Goal: Contribute content: Contribute content

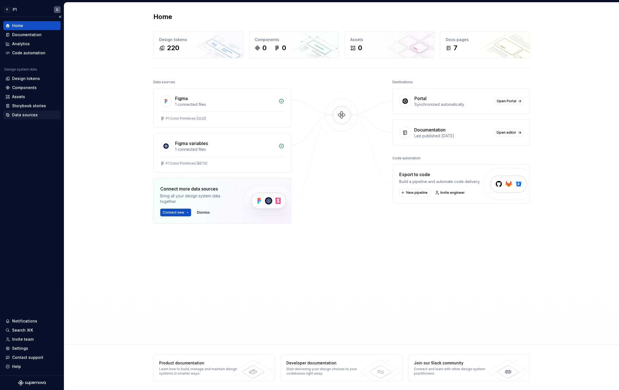
click at [28, 116] on div "Data sources" at bounding box center [25, 115] width 26 height 6
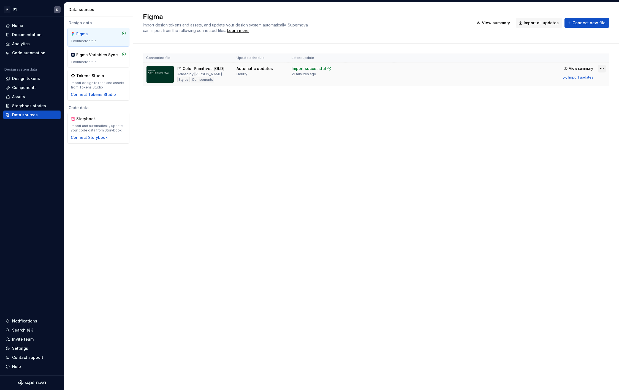
click at [605, 68] on html "P P1 D Home Documentation Analytics Code automation Design system data Design t…" at bounding box center [309, 195] width 619 height 390
click at [563, 118] on div "Remove Figma file" at bounding box center [584, 117] width 63 height 6
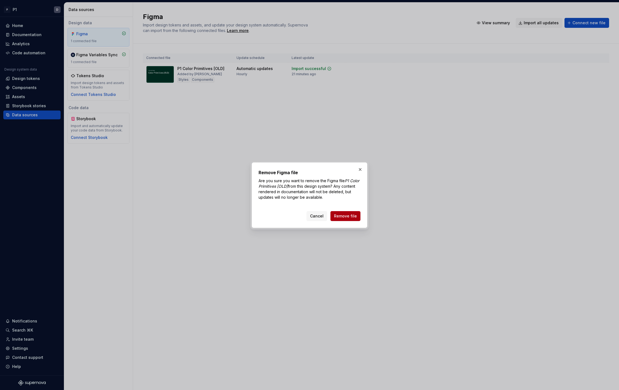
click at [344, 214] on span "Remove file" at bounding box center [345, 216] width 23 height 6
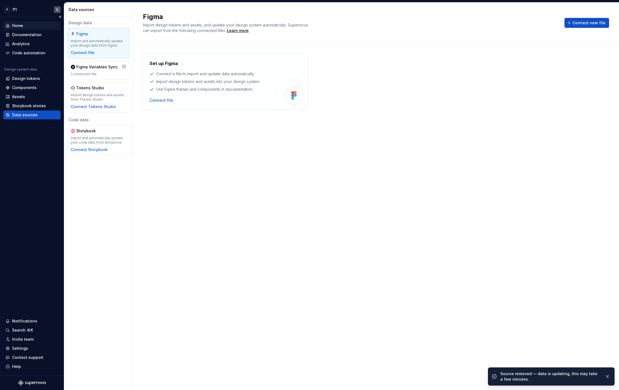
click at [18, 27] on div "Home" at bounding box center [17, 26] width 11 height 6
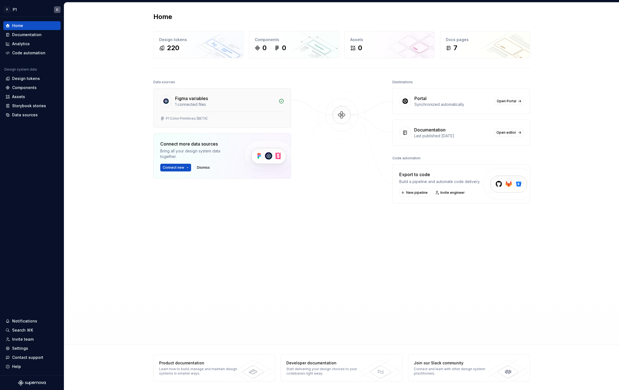
click at [232, 113] on div "P1 Color Primitives [BETA]" at bounding box center [222, 120] width 137 height 16
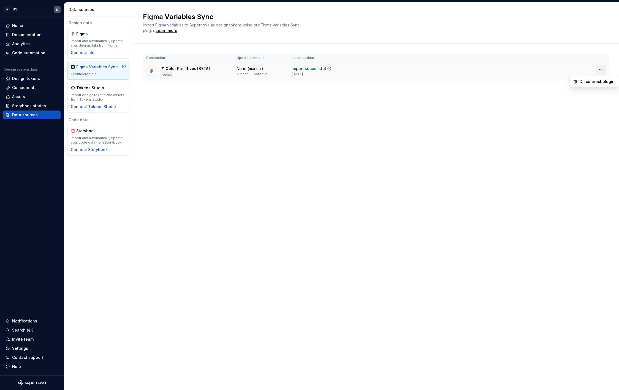
click at [600, 70] on html "P P1 D Home Documentation Analytics Code automation Design system data Design t…" at bounding box center [309, 195] width 619 height 390
click at [596, 86] on div "Disconnect plugin" at bounding box center [594, 81] width 47 height 9
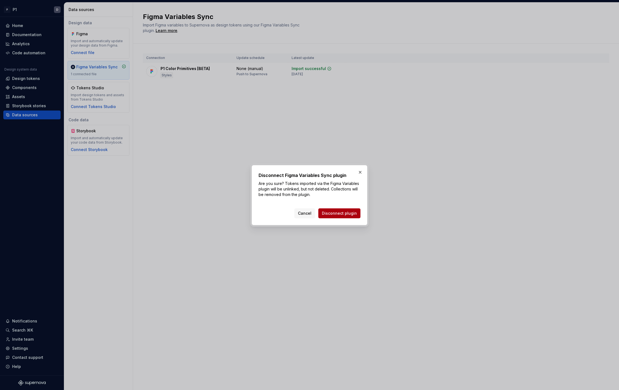
click at [336, 214] on span "Disconnect plugin" at bounding box center [339, 213] width 35 height 6
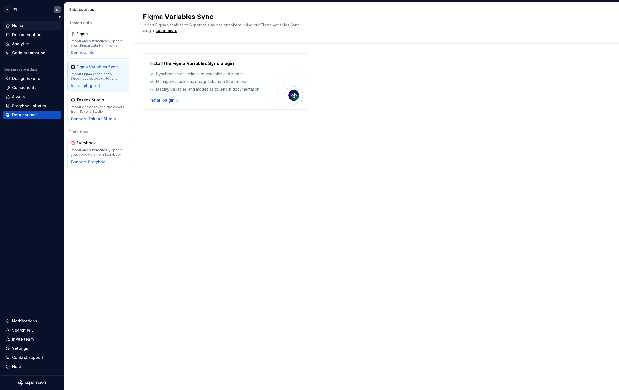
click at [19, 22] on div "Home" at bounding box center [31, 25] width 57 height 9
click at [24, 27] on div "Home" at bounding box center [32, 26] width 53 height 6
click at [15, 25] on div "Home" at bounding box center [17, 26] width 11 height 6
click at [308, 125] on div "Install the Figma Variables Sync plugin Synchronize collections of variables an…" at bounding box center [376, 86] width 466 height 87
click at [38, 39] on div "Documentation" at bounding box center [31, 34] width 57 height 9
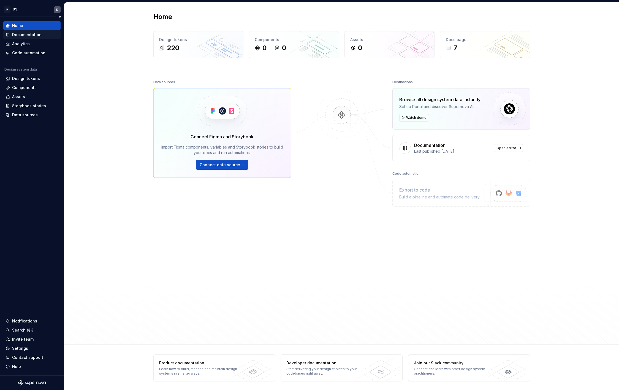
click at [34, 37] on div "Documentation" at bounding box center [26, 35] width 29 height 6
click at [22, 34] on div "Documentation" at bounding box center [26, 35] width 29 height 6
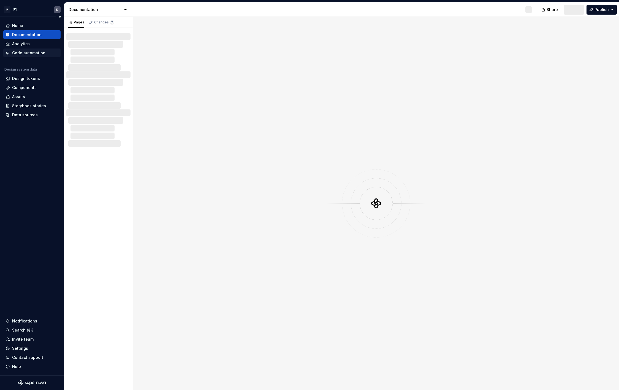
click at [19, 56] on div "Code automation" at bounding box center [31, 52] width 57 height 9
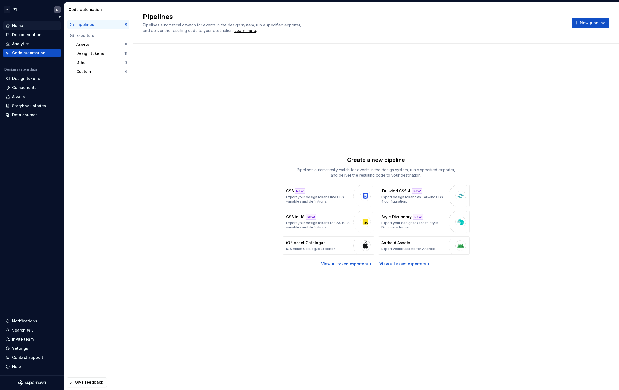
click at [18, 25] on div "Home" at bounding box center [17, 26] width 11 height 6
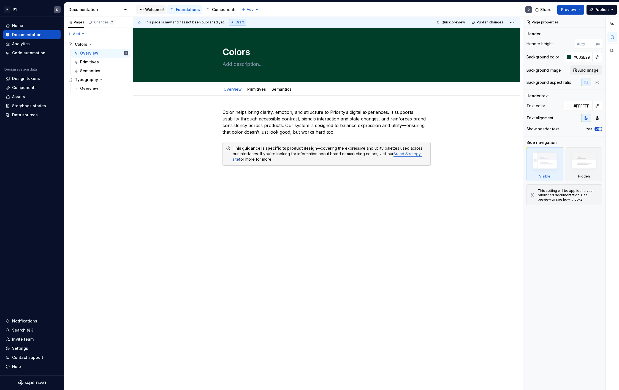
click at [153, 7] on div "Welcome!" at bounding box center [154, 10] width 19 height 6
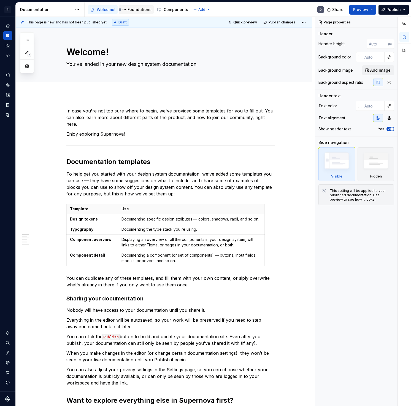
click at [132, 9] on div "Foundations" at bounding box center [139, 10] width 24 height 6
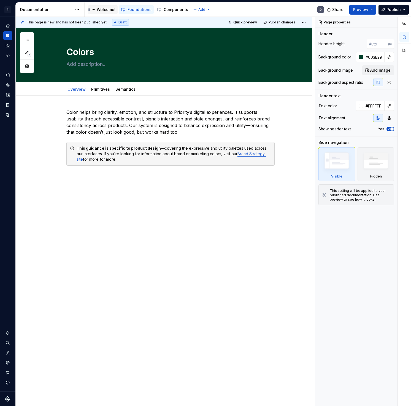
click at [104, 9] on div "Welcome!" at bounding box center [106, 10] width 19 height 6
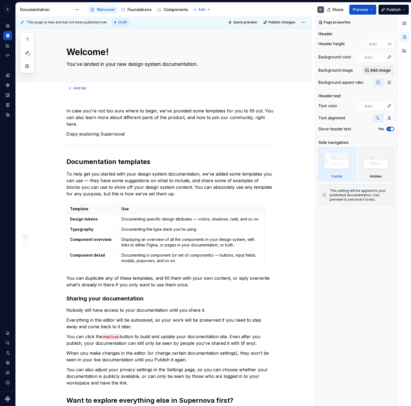
scroll to position [3, 0]
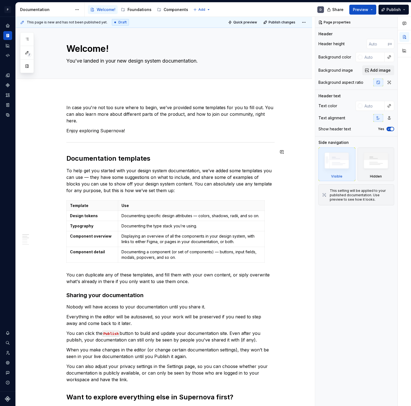
click at [255, 156] on h2 "Documentation templates" at bounding box center [170, 158] width 208 height 9
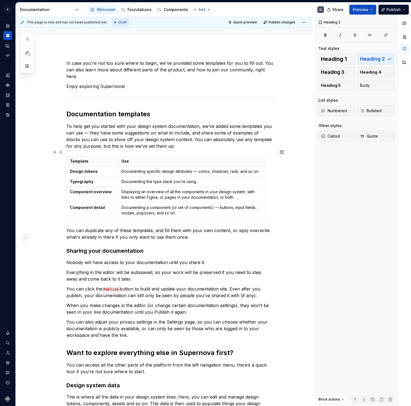
scroll to position [0, 0]
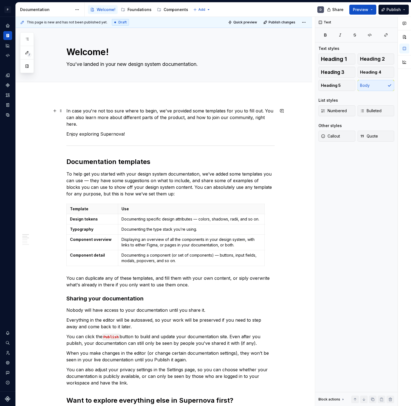
click at [266, 113] on p "In case you're not too sure where to begin, we've provided some templates for y…" at bounding box center [170, 117] width 208 height 20
click at [6, 35] on icon "Documentation" at bounding box center [6, 36] width 1 height 4
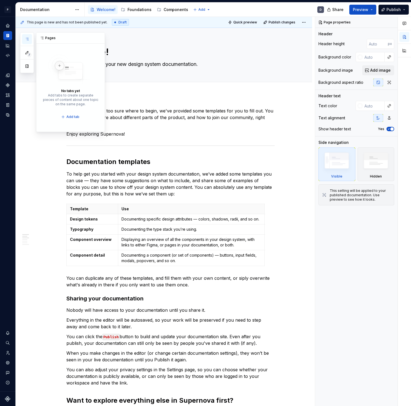
click at [26, 37] on icon "button" at bounding box center [27, 39] width 4 height 4
click at [28, 69] on button "button" at bounding box center [27, 66] width 10 height 10
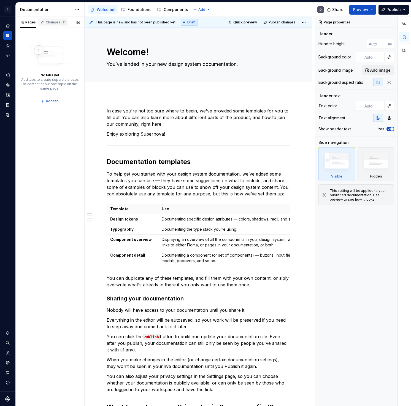
click at [54, 24] on div "Changes 7" at bounding box center [56, 22] width 20 height 4
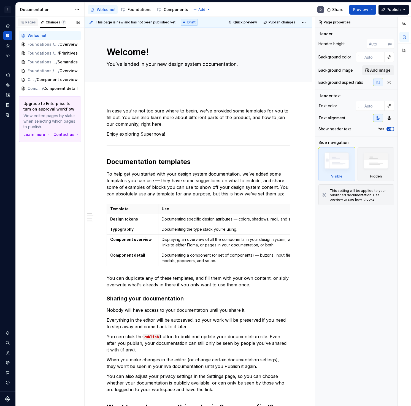
click at [28, 24] on div "Pages" at bounding box center [28, 22] width 16 height 4
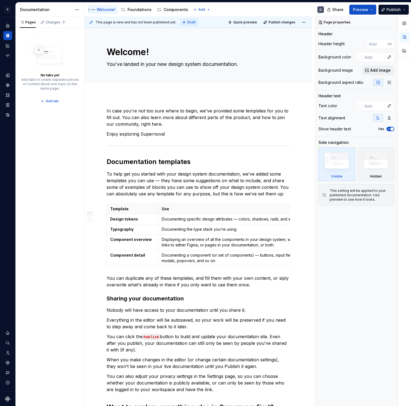
click at [113, 13] on div "Welcome!" at bounding box center [102, 9] width 25 height 7
click at [141, 53] on textarea "Welcome!" at bounding box center [196, 51] width 183 height 13
type textarea "*"
type textarea "H"
type textarea "*"
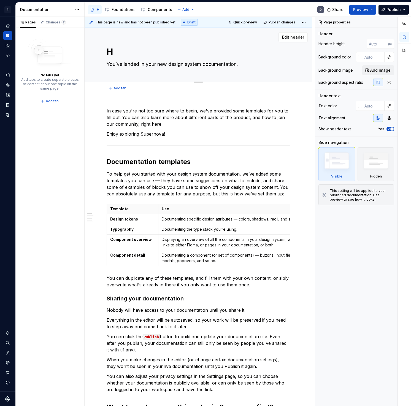
type textarea "Ho"
type textarea "*"
type textarea "Hom"
type textarea "*"
type textarea "Home"
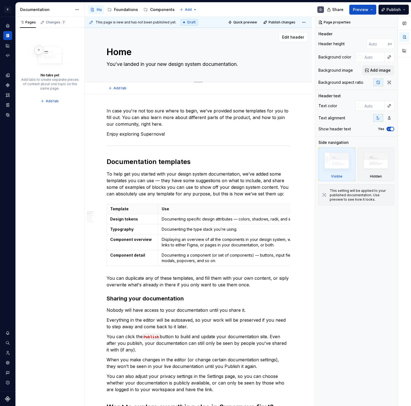
type textarea "*"
type textarea "Home/"
type textarea "*"
type textarea "Home/O"
type textarea "*"
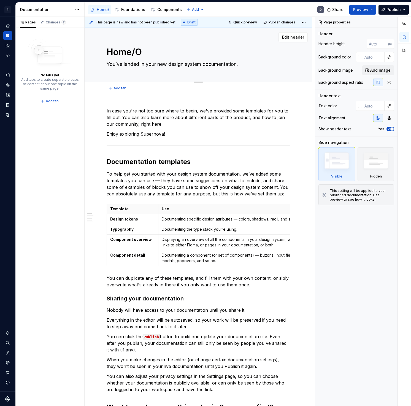
type textarea "Home/Ov"
type textarea "*"
type textarea "Home/Ove"
type textarea "*"
type textarea "Home/Over"
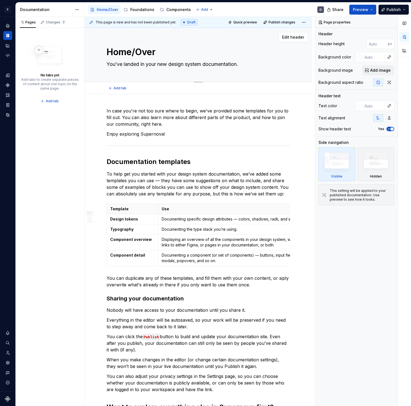
type textarea "*"
type textarea "Home/Overv"
type textarea "*"
type textarea "Home/Overvi"
type textarea "*"
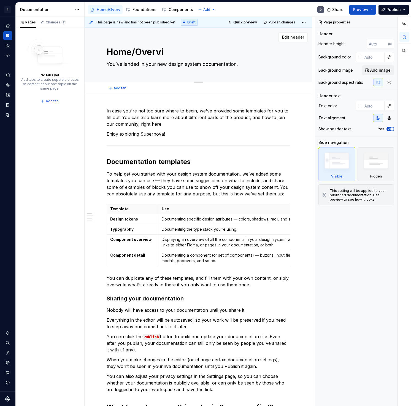
type textarea "Home/Overv"
type textarea "*"
type textarea "Home/Over"
type textarea "*"
type textarea "Home/Ove"
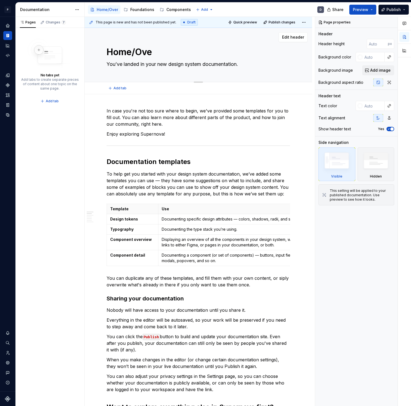
type textarea "*"
type textarea "Home/Ov"
type textarea "*"
type textarea "Home/O"
type textarea "*"
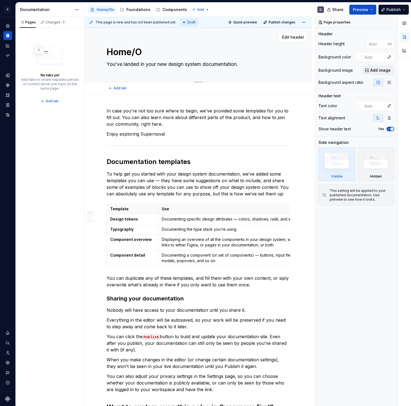
type textarea "Home/"
type textarea "*"
type textarea "Home"
type textarea "*"
type textarea "Home"
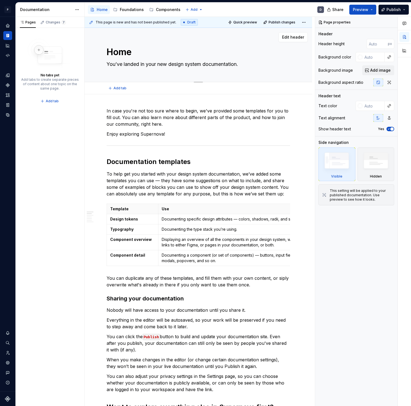
type textarea "*"
type textarea "Home /"
type textarea "*"
type textarea "Home /"
type textarea "*"
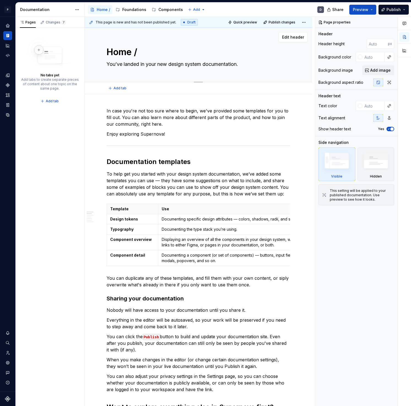
type textarea "Home / V"
type textarea "*"
type textarea "Home /"
type textarea "*"
type textarea "Home / O"
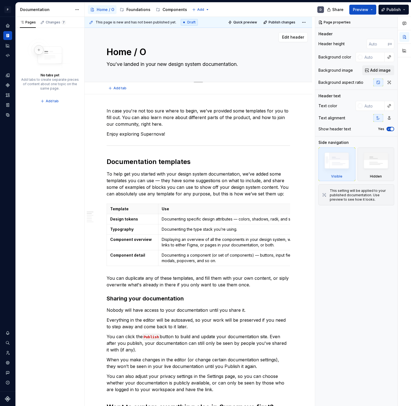
type textarea "*"
type textarea "Home / Ov"
type textarea "*"
type textarea "Home / Ove"
type textarea "*"
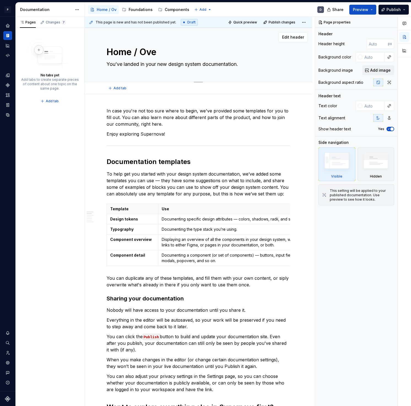
type textarea "Home / Over"
type textarea "*"
type textarea "Home / Overvi"
type textarea "*"
type textarea "Home / Overvie"
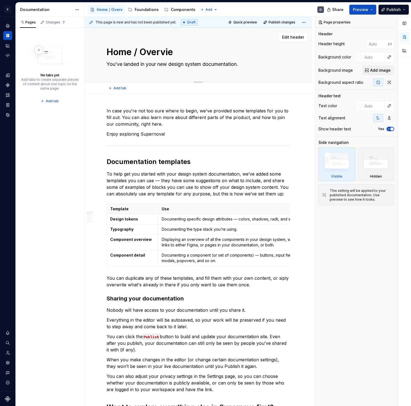
type textarea "*"
type textarea "Home / Overview"
type textarea "*"
type textarea "Home / Overview"
type textarea "*"
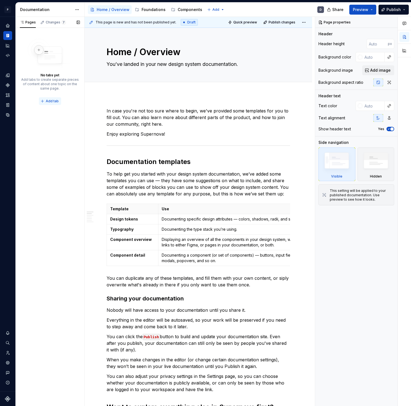
type textarea "Home / Overview"
click at [39, 101] on button "Add tab" at bounding box center [50, 101] width 22 height 8
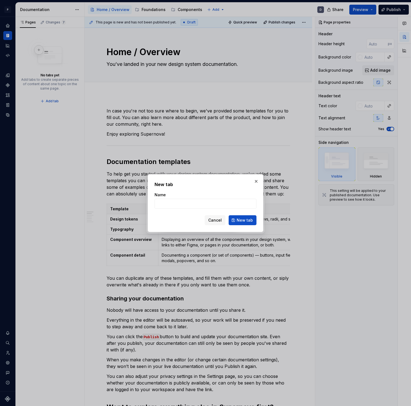
type textarea "*"
type input "We"
type textarea "*"
type input "We"
type textarea "*"
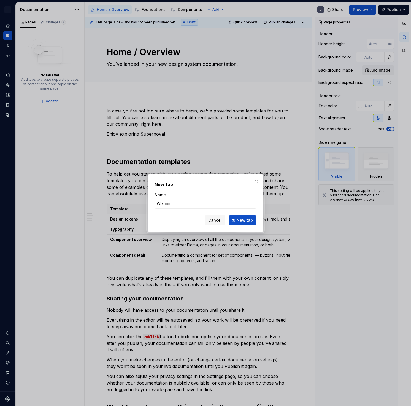
type input "Welcome"
click button "New tab" at bounding box center [243, 220] width 28 height 10
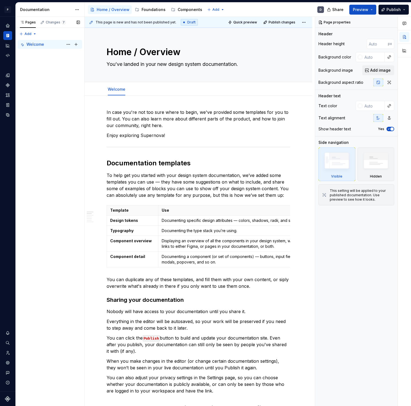
click at [55, 47] on div "Welcome D" at bounding box center [52, 44] width 53 height 8
click at [42, 43] on div "Welcome" at bounding box center [35, 45] width 18 height 6
click at [31, 35] on div "Pages Changes 7 Add Accessibility guide for tree Page tree. Navigate the tree w…" at bounding box center [49, 211] width 69 height 389
click at [32, 35] on div "Pages Changes 7 Add Accessibility guide for tree Page tree. Navigate the tree w…" at bounding box center [49, 211] width 69 height 389
click at [146, 9] on div "Foundations" at bounding box center [154, 10] width 24 height 6
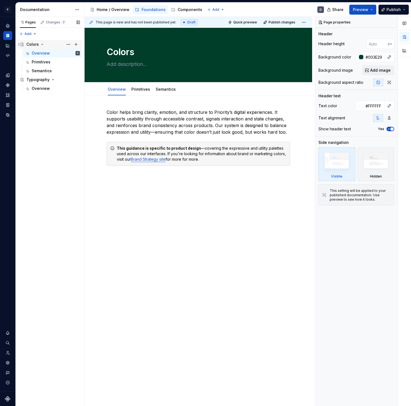
click at [31, 44] on div "Colors" at bounding box center [32, 45] width 12 height 6
click at [113, 10] on div "Home / Overview" at bounding box center [113, 10] width 33 height 6
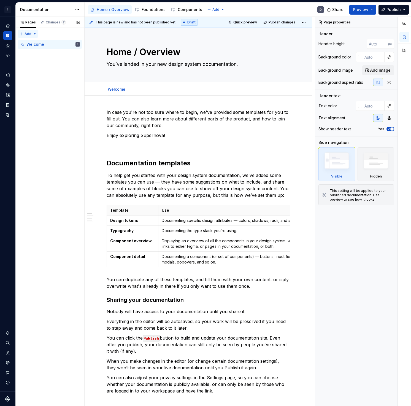
click at [25, 32] on div "Pages Changes 7 Add Accessibility guide for tree Page tree. Navigate the tree w…" at bounding box center [49, 211] width 69 height 389
click at [29, 32] on div "Pages Changes 7 Add Accessibility guide for tree Page tree. Navigate the tree w…" at bounding box center [49, 211] width 69 height 389
click at [74, 44] on button "Page tree" at bounding box center [76, 44] width 8 height 8
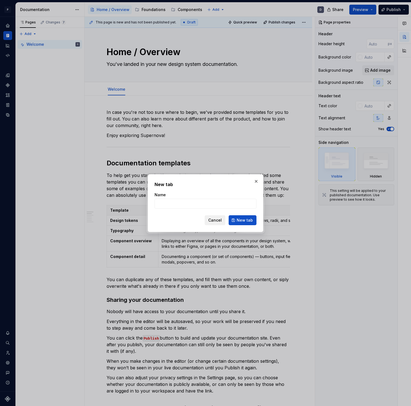
click at [219, 216] on button "Cancel" at bounding box center [215, 220] width 21 height 10
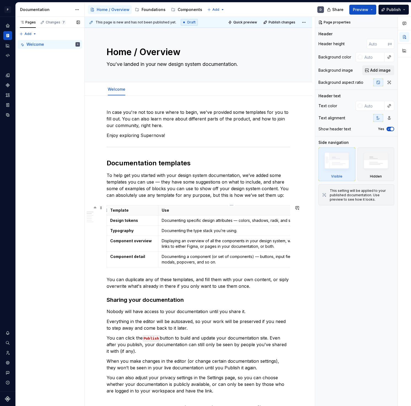
type textarea "*"
click at [36, 32] on div "Pages Changes 7 Add Accessibility guide for tree Page tree. Navigate the tree w…" at bounding box center [49, 211] width 69 height 389
click at [42, 49] on div "New tab" at bounding box center [43, 45] width 50 height 12
click at [43, 47] on div "New tab" at bounding box center [46, 45] width 36 height 6
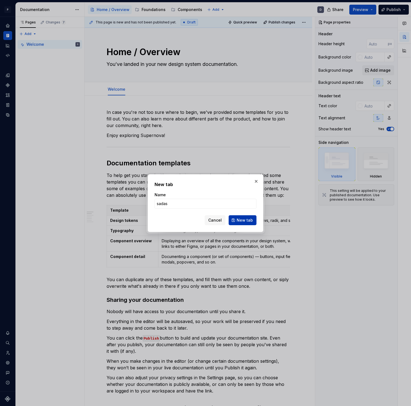
type input "sadas"
click at [232, 217] on button "New tab" at bounding box center [243, 220] width 28 height 10
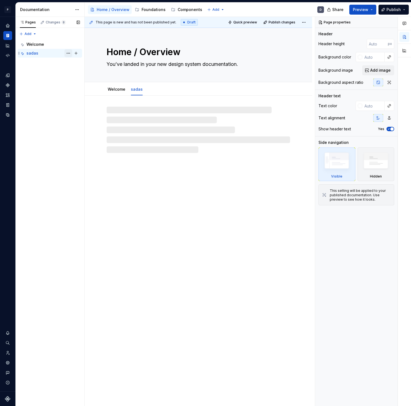
click at [70, 54] on button "Page tree" at bounding box center [68, 53] width 8 height 8
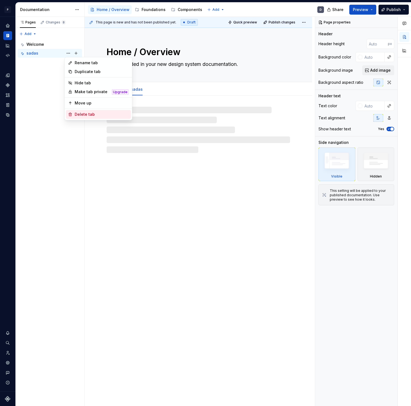
click at [80, 113] on div "Delete tab" at bounding box center [102, 115] width 54 height 6
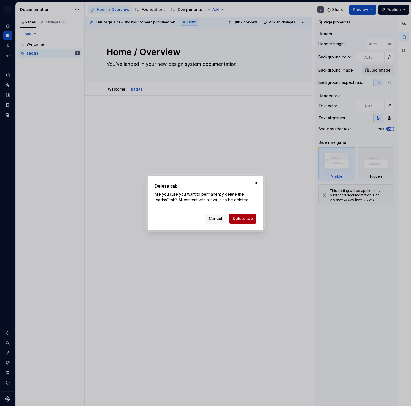
click at [244, 217] on span "Delete tab" at bounding box center [243, 219] width 20 height 6
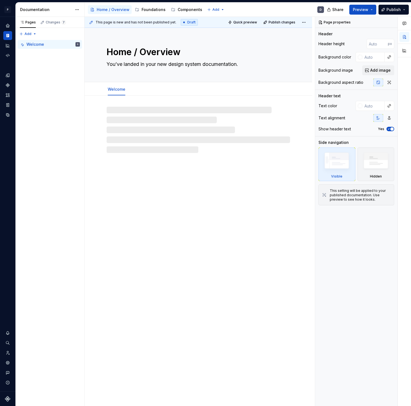
click at [217, 15] on div "Accessibility guide for tree Page tree. Navigate the tree with the arrow keys. …" at bounding box center [207, 9] width 244 height 14
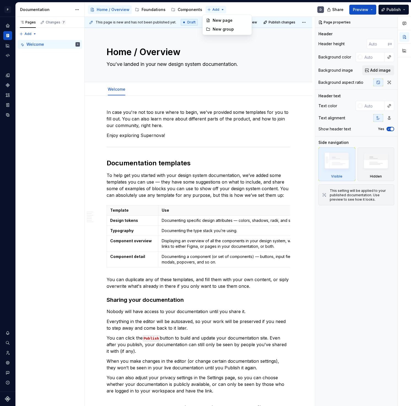
click at [218, 8] on html "P P1 D Design system data Documentation Accessibility guide for tree Page tree.…" at bounding box center [205, 203] width 411 height 406
type textarea "*"
click at [234, 29] on div "New group" at bounding box center [231, 29] width 36 height 6
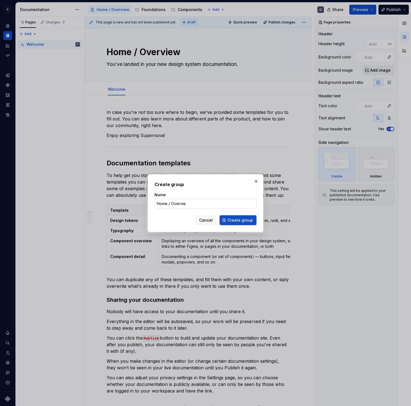
type input "Home / Overview"
click button "Create group" at bounding box center [237, 220] width 37 height 10
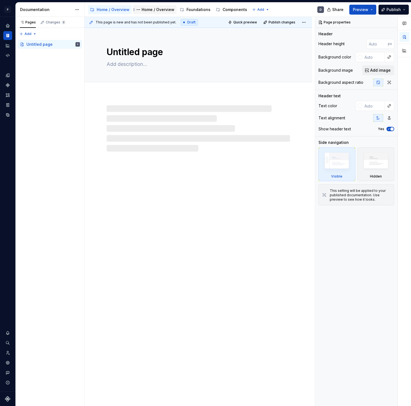
click at [150, 11] on div "Home / Overview" at bounding box center [158, 10] width 33 height 6
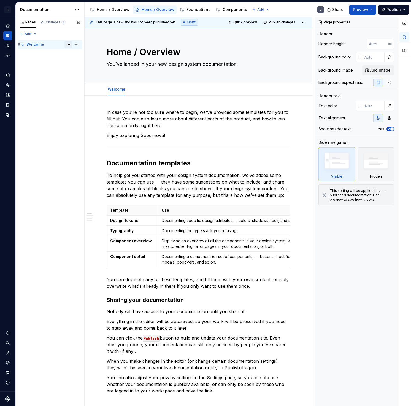
click at [69, 45] on button "Page tree" at bounding box center [68, 44] width 8 height 8
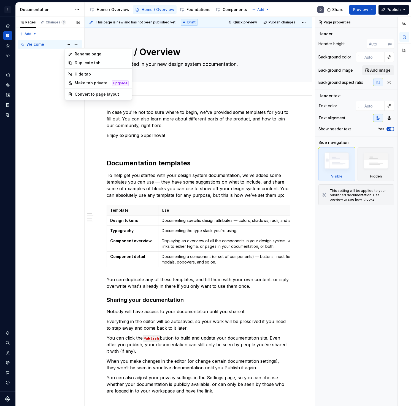
click at [47, 87] on div "Pages Changes 8 Add Accessibility guide for tree Page tree. Navigate the tree w…" at bounding box center [49, 211] width 69 height 389
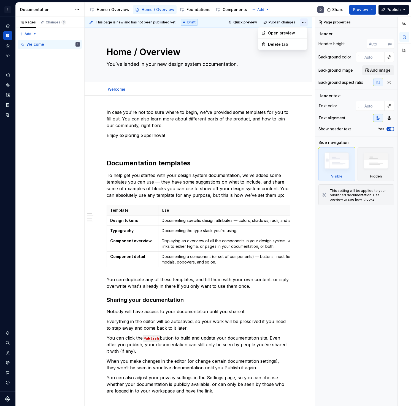
click at [303, 21] on html "P P1 D Design system data Documentation Accessibility guide for tree Page tree.…" at bounding box center [205, 203] width 411 height 406
type textarea "*"
type textarea "Welcome"
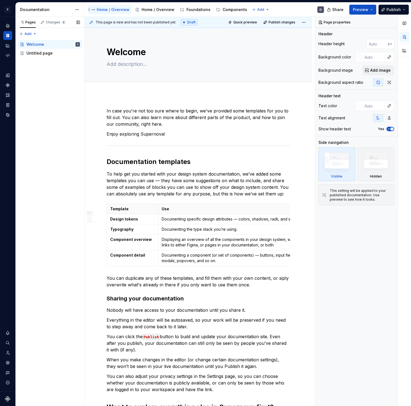
click at [107, 7] on div "Home / Overview" at bounding box center [113, 10] width 33 height 6
click at [0, 0] on button "Page tree" at bounding box center [0, 0] width 0 height 0
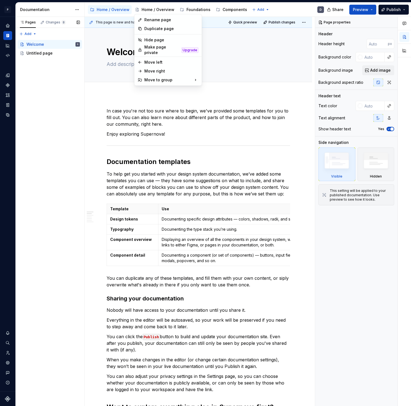
click at [146, 10] on html "P P1 D Design system data Documentation Accessibility guide for tree Page tree.…" at bounding box center [205, 203] width 411 height 406
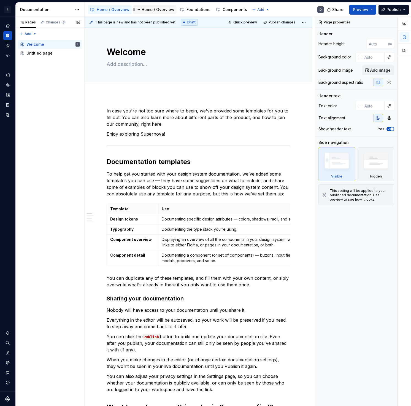
click at [158, 9] on div "Home / Overview" at bounding box center [158, 10] width 33 height 6
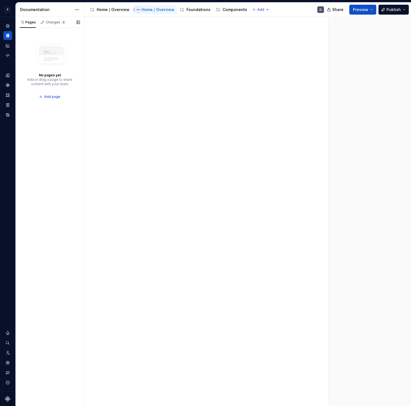
click at [137, 8] on button "Page tree" at bounding box center [138, 9] width 7 height 7
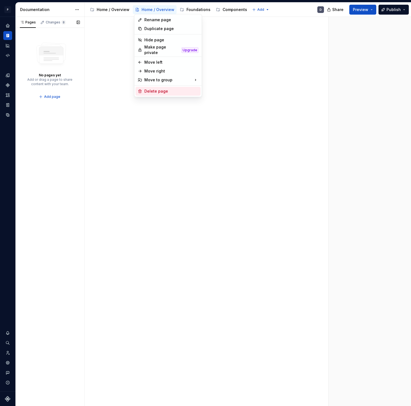
click at [168, 90] on div "Delete page" at bounding box center [171, 91] width 54 height 6
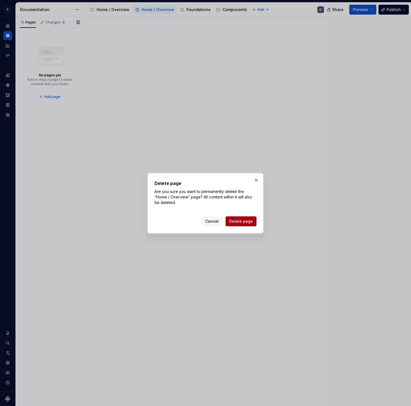
click at [246, 224] on span "Delete page" at bounding box center [241, 221] width 24 height 6
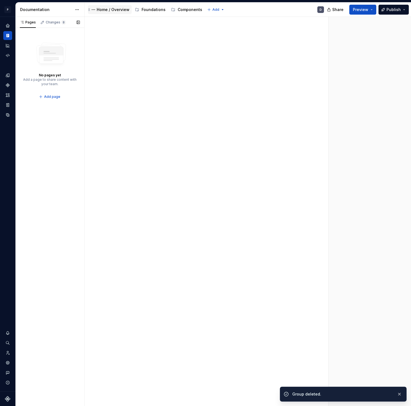
click at [115, 12] on div "Home / Overview" at bounding box center [113, 10] width 33 height 6
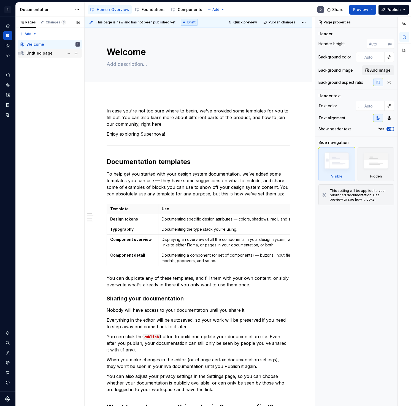
click at [45, 54] on div "Untitled page" at bounding box center [39, 53] width 26 height 6
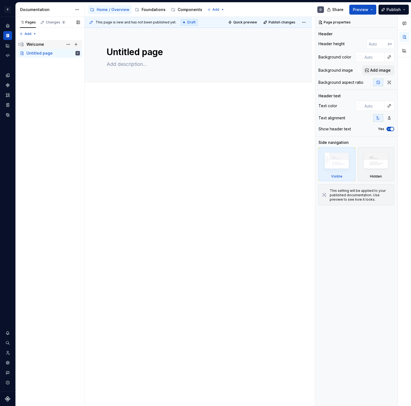
click at [49, 44] on div "Welcome" at bounding box center [52, 44] width 53 height 8
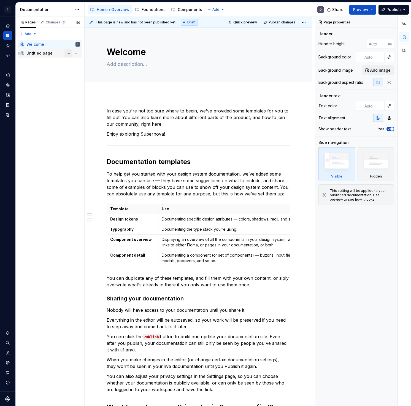
click at [67, 53] on button "Page tree" at bounding box center [68, 53] width 8 height 8
click at [34, 101] on div "Pages Changes 8 Add Accessibility guide for tree Page tree. Navigate the tree w…" at bounding box center [49, 211] width 69 height 389
click at [74, 43] on button "Page tree" at bounding box center [76, 44] width 8 height 8
click at [69, 45] on button "Page tree" at bounding box center [68, 44] width 8 height 8
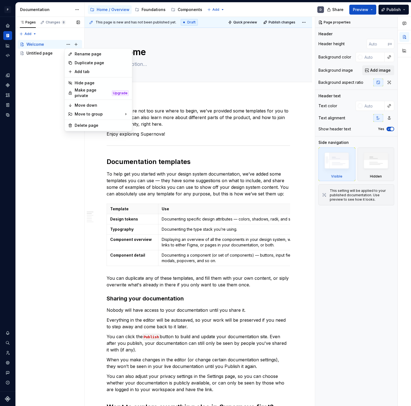
click at [68, 44] on div "Pages Changes 8 Add Accessibility guide for tree Page tree. Navigate the tree w…" at bounding box center [49, 211] width 69 height 389
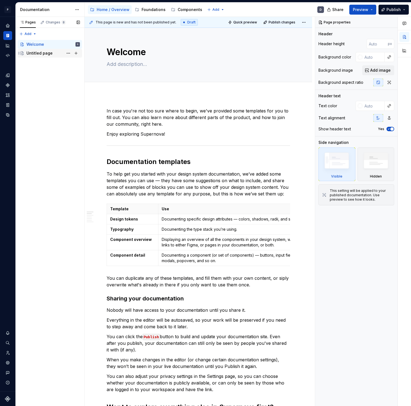
click at [38, 53] on div "Untitled page" at bounding box center [39, 53] width 26 height 6
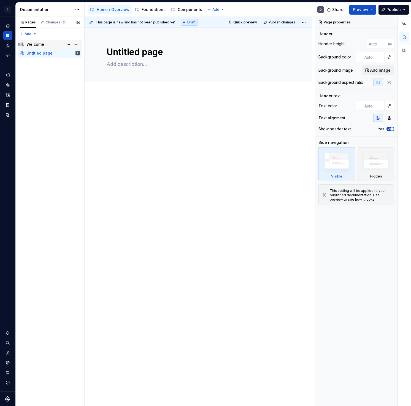
click at [41, 45] on div "Welcome" at bounding box center [35, 45] width 18 height 6
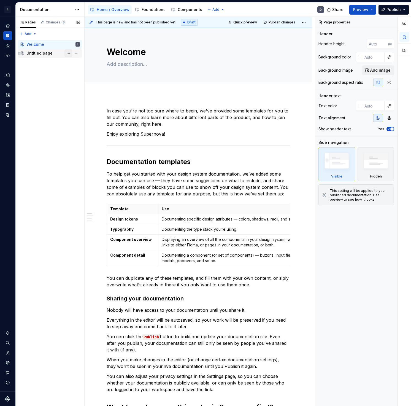
click at [67, 51] on button "Page tree" at bounding box center [68, 53] width 8 height 8
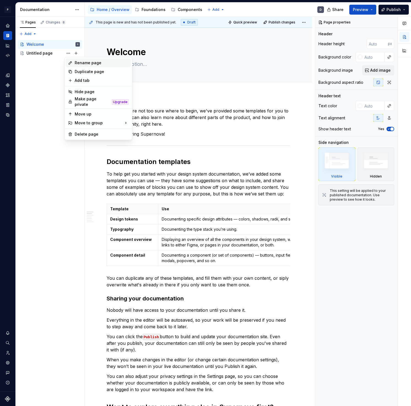
type textarea "*"
click at [75, 62] on div "Rename page" at bounding box center [102, 63] width 54 height 6
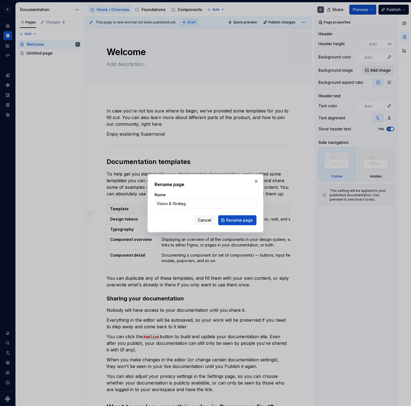
type input "Vision & Strategy"
click button "Rename page" at bounding box center [237, 220] width 38 height 10
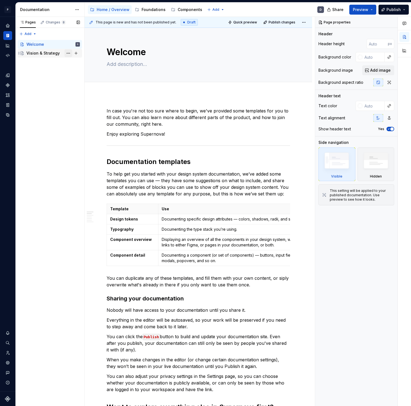
click at [66, 53] on button "Page tree" at bounding box center [68, 53] width 8 height 8
click at [68, 53] on div "Pages Changes 8 Add Accessibility guide for tree Page tree. Navigate the tree w…" at bounding box center [49, 211] width 69 height 389
click at [35, 52] on div "Vision & Strategy" at bounding box center [42, 53] width 33 height 6
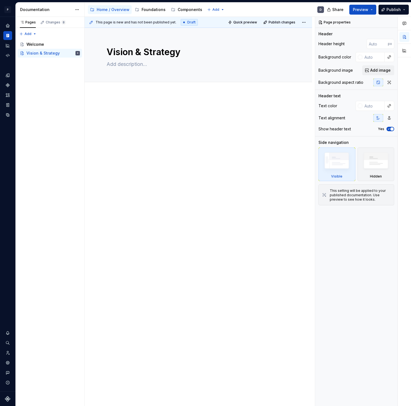
type textarea "*"
click at [148, 150] on div at bounding box center [198, 175] width 227 height 162
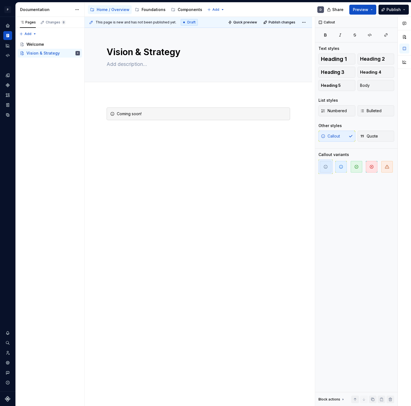
click at [245, 171] on div "This page is new and has not been published yet. Draft Quick preview Publish ch…" at bounding box center [200, 211] width 230 height 389
click at [137, 108] on div "Coming soon!" at bounding box center [198, 113] width 183 height 13
click at [189, 114] on div "Coming soon!" at bounding box center [202, 114] width 170 height 6
click at [346, 167] on span "button" at bounding box center [341, 167] width 12 height 12
click at [218, 165] on div "Coming soon!" at bounding box center [198, 175] width 227 height 162
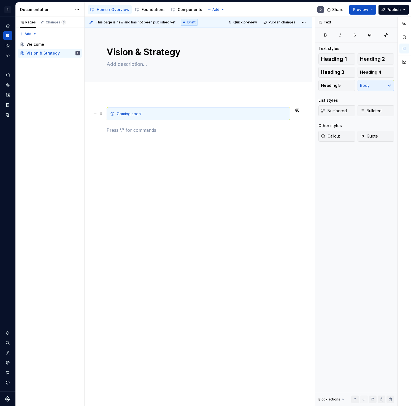
click at [136, 114] on div "Coming soon!" at bounding box center [202, 114] width 170 height 6
click at [146, 115] on div "Coming soon!" at bounding box center [202, 114] width 170 height 6
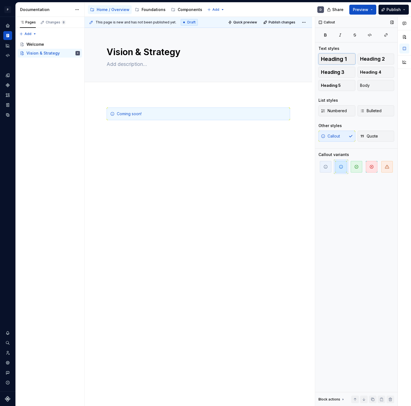
click at [334, 59] on span "Heading 1" at bounding box center [334, 59] width 26 height 6
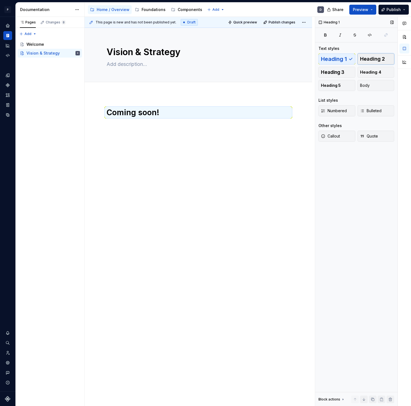
click at [365, 60] on span "Heading 2" at bounding box center [372, 59] width 25 height 6
click at [353, 70] on button "Heading 3" at bounding box center [336, 72] width 37 height 11
click at [362, 72] on span "Heading 4" at bounding box center [370, 72] width 21 height 6
click at [334, 139] on button "Callout" at bounding box center [336, 135] width 37 height 11
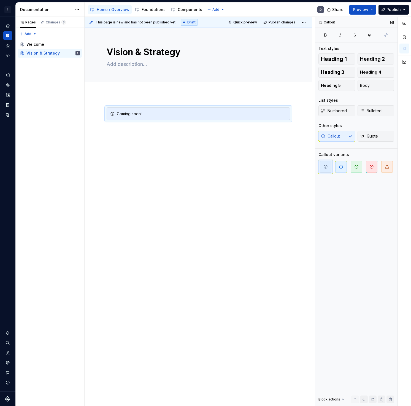
click at [342, 389] on icon at bounding box center [343, 399] width 4 height 4
click at [240, 271] on div "Vision & Strategy Edit header Coming soon!" at bounding box center [198, 217] width 227 height 378
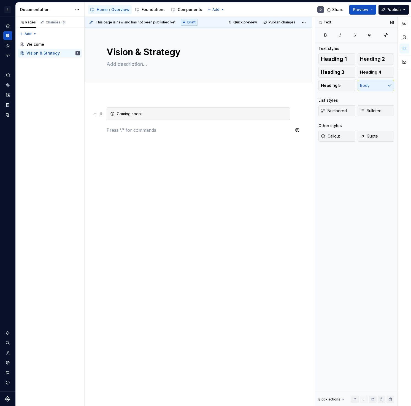
click at [151, 120] on div "Coming soon!" at bounding box center [198, 113] width 183 height 13
click at [341, 170] on span "button" at bounding box center [341, 167] width 12 height 12
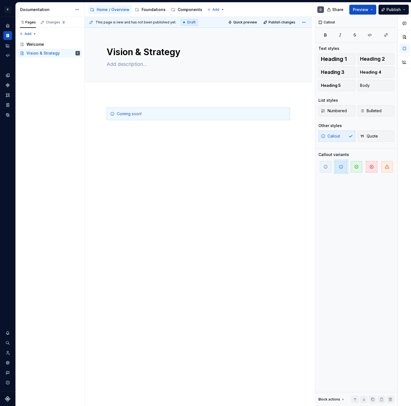
click at [180, 172] on div "Coming soon!" at bounding box center [198, 177] width 227 height 167
click at [151, 97] on div "Coming soon!" at bounding box center [198, 177] width 227 height 167
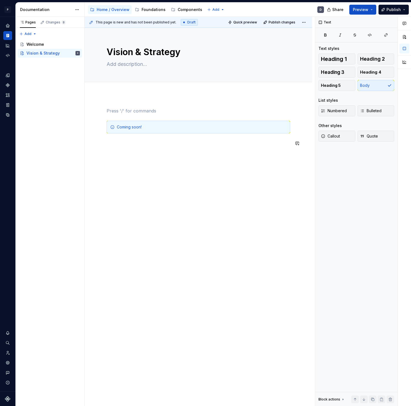
click at [160, 151] on div "Coming soon!" at bounding box center [198, 130] width 183 height 46
click at [166, 176] on div "This page is new and has not been published yet. Draft Quick preview Publish ch…" at bounding box center [200, 211] width 230 height 389
click at [118, 107] on p at bounding box center [198, 110] width 183 height 7
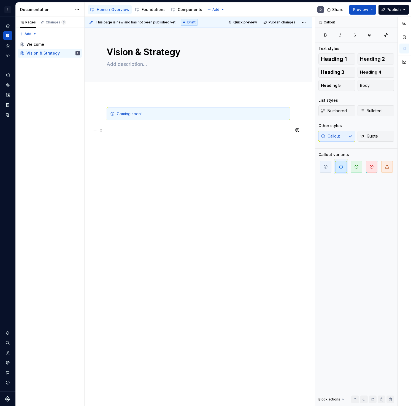
click at [128, 158] on div "Coming soon!" at bounding box center [198, 177] width 227 height 167
click at [257, 129] on p at bounding box center [198, 130] width 183 height 7
click at [223, 113] on div "Coming soon!" at bounding box center [202, 114] width 170 height 6
click at [328, 168] on span "button" at bounding box center [326, 167] width 12 height 12
click at [202, 163] on div "Coming soon!" at bounding box center [198, 177] width 227 height 167
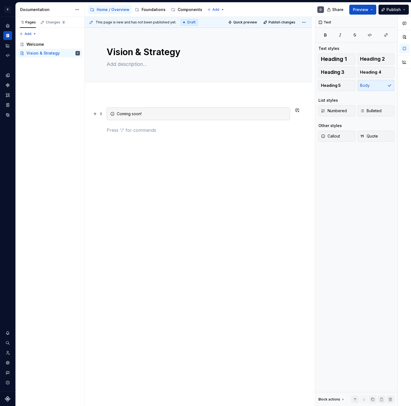
click at [140, 118] on div "Coming soon!" at bounding box center [198, 113] width 183 height 13
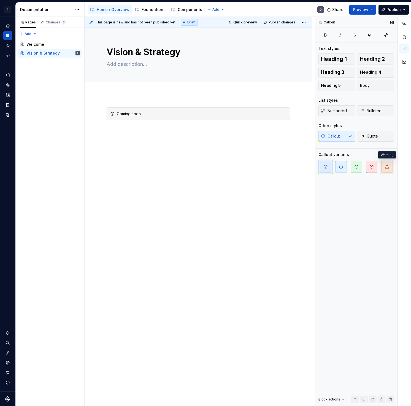
click at [381, 165] on span "button" at bounding box center [387, 167] width 12 height 12
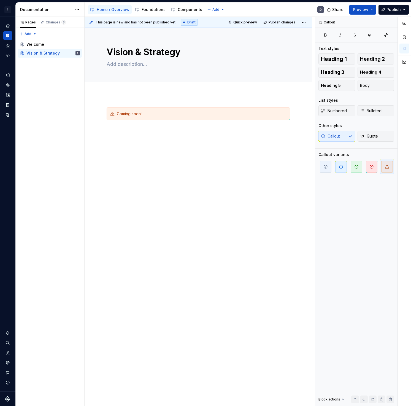
click at [142, 144] on div "Coming soon!" at bounding box center [198, 177] width 227 height 167
click at [176, 179] on div "Coming soon!" at bounding box center [198, 177] width 227 height 167
click at [153, 88] on div "Add tab" at bounding box center [198, 88] width 183 height 8
click at [146, 98] on div "Coming soon!" at bounding box center [198, 177] width 227 height 167
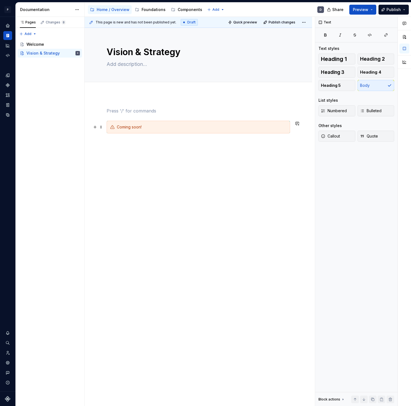
click at [196, 170] on div "Coming soon!" at bounding box center [198, 184] width 227 height 181
click at [217, 84] on div "Add tab" at bounding box center [198, 88] width 183 height 8
click at [134, 192] on div "Coming soon!" at bounding box center [198, 184] width 227 height 181
click at [138, 113] on p at bounding box center [198, 110] width 183 height 7
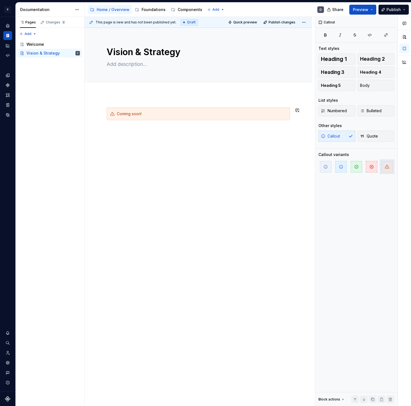
click at [116, 178] on div "Coming soon!" at bounding box center [198, 177] width 227 height 167
click at [71, 53] on button "Page tree" at bounding box center [68, 53] width 8 height 8
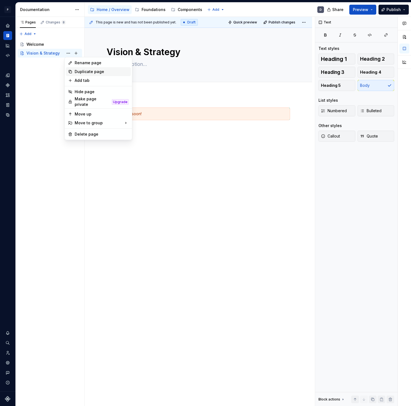
click at [85, 73] on div "Duplicate page" at bounding box center [102, 72] width 54 height 6
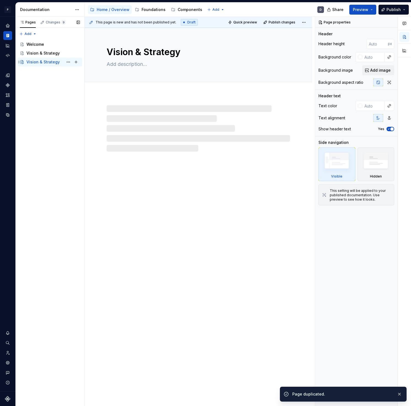
click at [52, 59] on div "Vision & Strategy" at bounding box center [42, 62] width 33 height 6
click at [149, 50] on textarea "Vision & Strategy" at bounding box center [196, 51] width 183 height 13
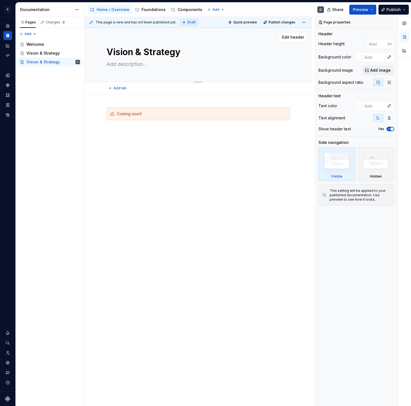
type textarea "*"
type textarea "G"
type textarea "*"
type textarea "Gu"
type textarea "*"
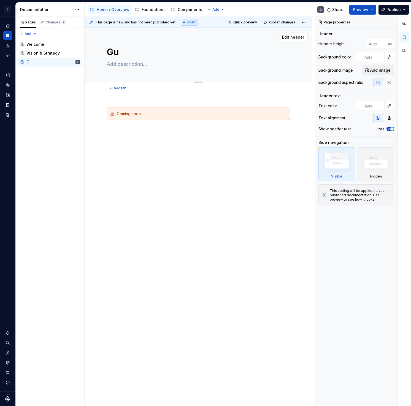
type textarea "Gui"
type textarea "*"
type textarea "Guid"
type textarea "*"
type textarea "Guide"
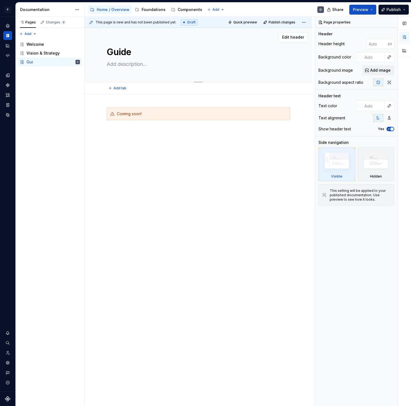
type textarea "*"
type textarea "Guidel"
type textarea "*"
type textarea "Guideli"
type textarea "*"
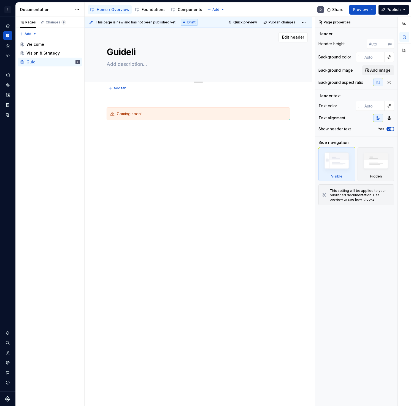
type textarea "Guidelin"
type textarea "*"
type textarea "Guideline"
type textarea "*"
type textarea "Guidelines"
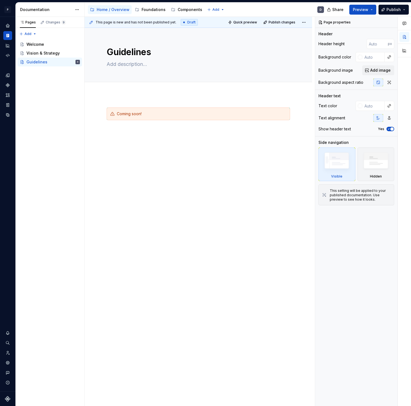
type textarea "*"
type textarea "Guidelines"
click at [62, 97] on div "Pages Changes 9 Add Accessibility guide for tree Page tree. Navigate the tree w…" at bounding box center [49, 211] width 69 height 389
click at [69, 62] on button "Page tree" at bounding box center [68, 62] width 8 height 8
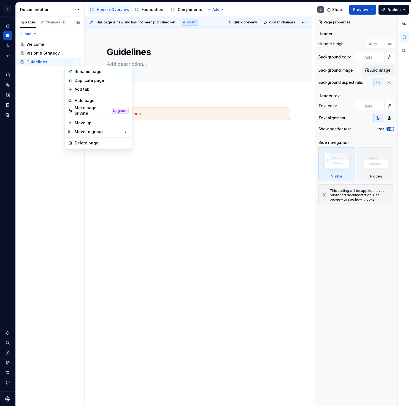
click at [58, 79] on div "Pages Changes 9 Add Accessibility guide for tree Page tree. Navigate the tree w…" at bounding box center [49, 211] width 69 height 389
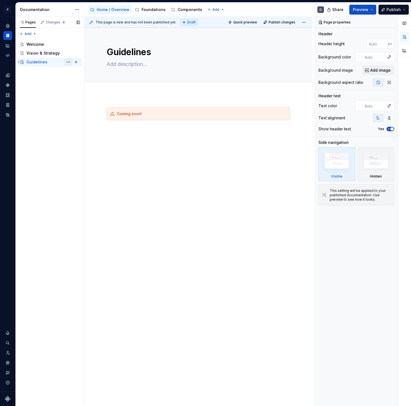
click at [69, 63] on button "Page tree" at bounding box center [68, 62] width 8 height 8
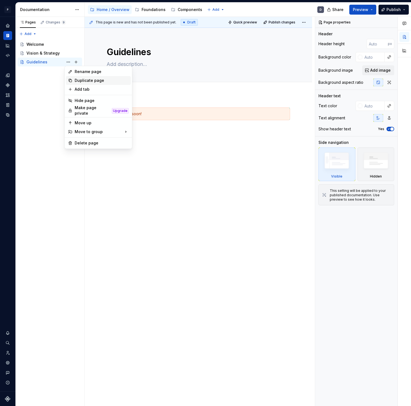
click at [86, 80] on div "Duplicate page" at bounding box center [102, 81] width 54 height 6
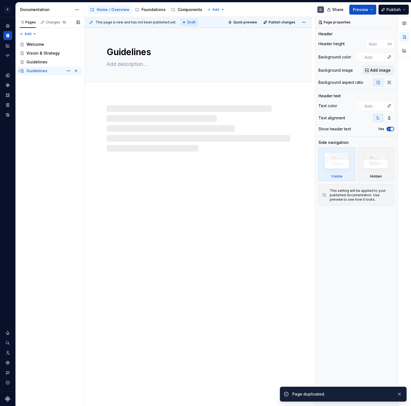
click at [39, 71] on div "Guidelines" at bounding box center [36, 71] width 21 height 6
click at [141, 56] on textarea "Guidelines" at bounding box center [196, 51] width 183 height 13
click at [141, 53] on textarea "Guidelines" at bounding box center [196, 51] width 183 height 13
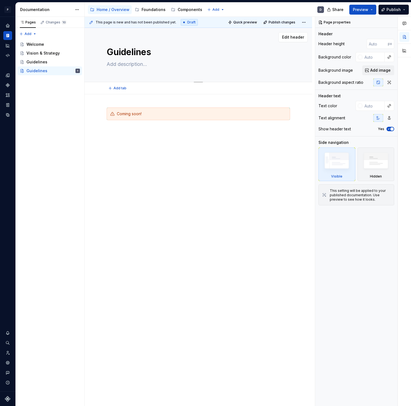
click at [147, 51] on textarea "Guidelines" at bounding box center [196, 51] width 183 height 13
paste textarea "Resourc"
type textarea "*"
type textarea "Resources"
type textarea "*"
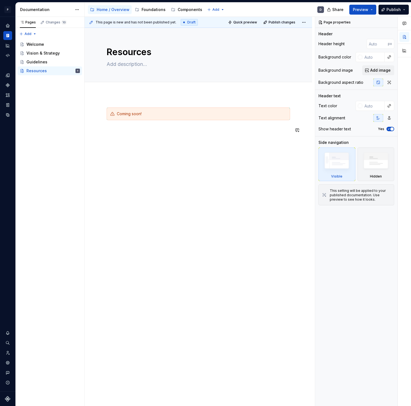
type textarea "Resources"
click at [173, 165] on div "Coming soon!" at bounding box center [198, 177] width 227 height 167
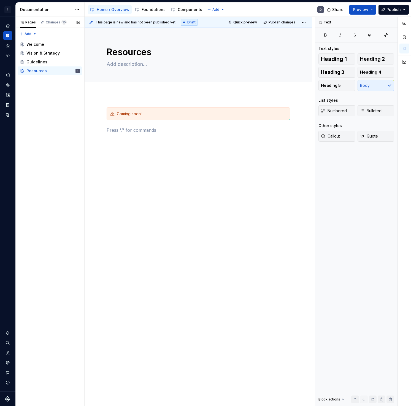
click at [58, 121] on div "Pages Changes 10 Add Accessibility guide for tree Page tree. Navigate the tree …" at bounding box center [49, 211] width 69 height 389
click at [45, 112] on div "Pages Changes 10 Add Accessibility guide for tree Page tree. Navigate the tree …" at bounding box center [49, 211] width 69 height 389
click at [148, 11] on div "Foundations" at bounding box center [154, 10] width 24 height 6
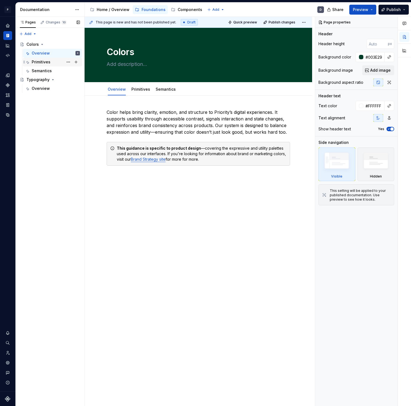
click at [44, 61] on div "Primitives" at bounding box center [41, 62] width 19 height 6
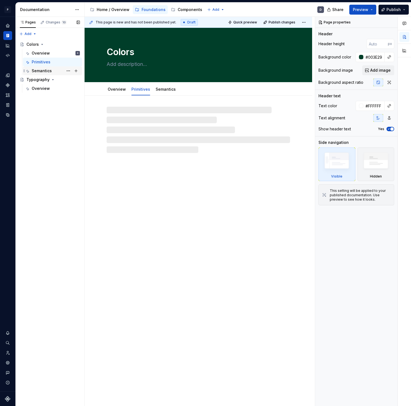
click at [42, 69] on div "Semantics" at bounding box center [42, 71] width 20 height 6
click at [45, 53] on div "Overview" at bounding box center [41, 53] width 18 height 6
click at [41, 138] on div "Pages Changes 10 Add Accessibility guide for tree Page tree. Navigate the tree …" at bounding box center [49, 211] width 69 height 389
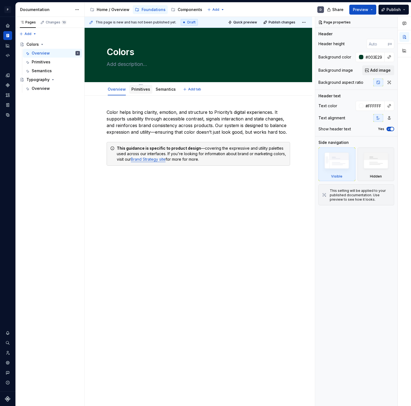
click at [148, 90] on link "Primitives" at bounding box center [140, 89] width 19 height 5
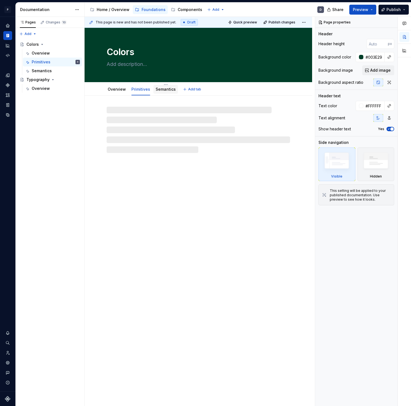
click at [161, 89] on link "Semantics" at bounding box center [166, 89] width 20 height 5
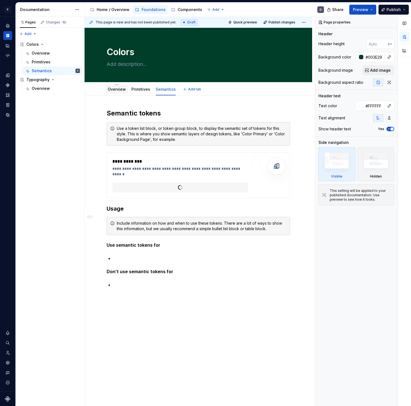
click at [121, 91] on link "Overview" at bounding box center [117, 89] width 18 height 5
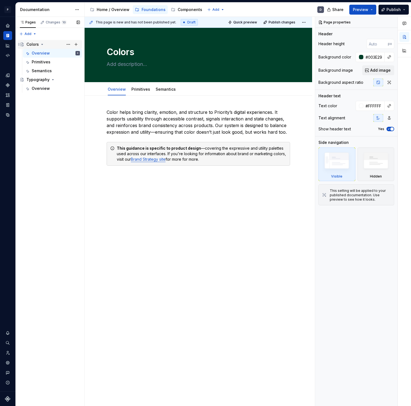
click at [32, 45] on div "Colors" at bounding box center [32, 45] width 12 height 6
click at [63, 135] on div "Pages Changes 10 Add Accessibility guide for tree Page tree. Navigate the tree …" at bounding box center [49, 211] width 69 height 389
click at [107, 7] on div "Home / Overview" at bounding box center [113, 10] width 33 height 6
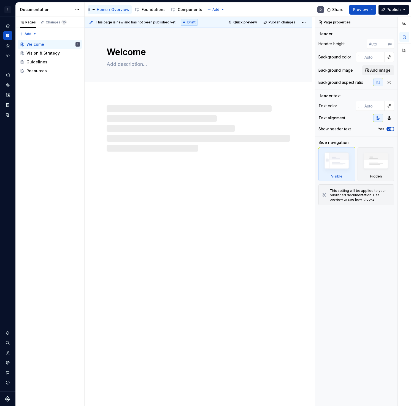
click at [107, 8] on div "Home / Overview" at bounding box center [113, 10] width 33 height 6
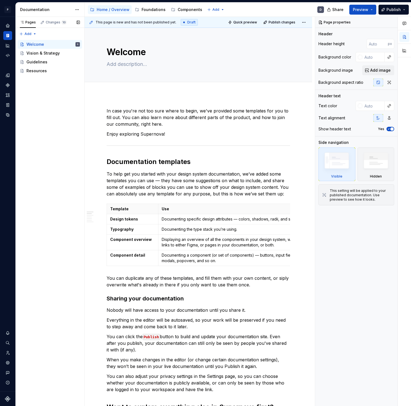
click at [66, 96] on div "Pages Changes 10 Add Accessibility guide for tree Page tree. Navigate the tree …" at bounding box center [49, 211] width 69 height 389
click at [149, 8] on div "Foundations" at bounding box center [154, 10] width 24 height 6
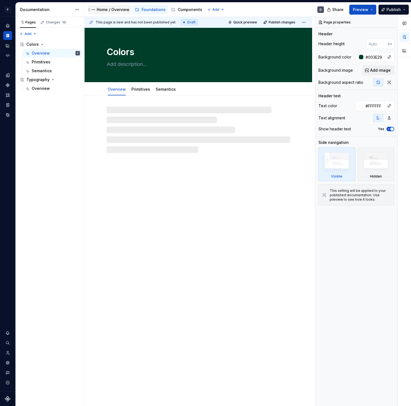
click at [115, 10] on div "Home / Overview" at bounding box center [113, 10] width 33 height 6
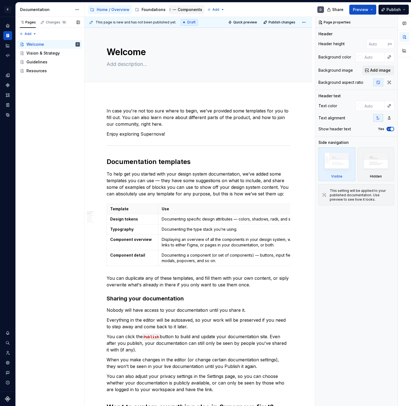
click at [180, 11] on div "Components" at bounding box center [190, 10] width 25 height 6
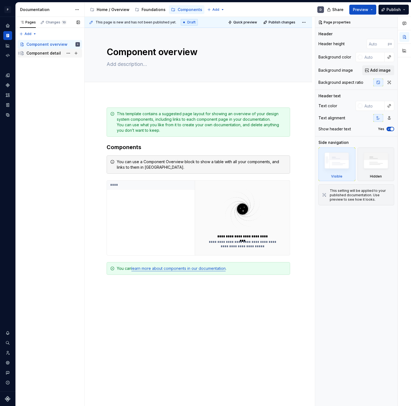
click at [47, 52] on div "Component detail" at bounding box center [43, 53] width 34 height 6
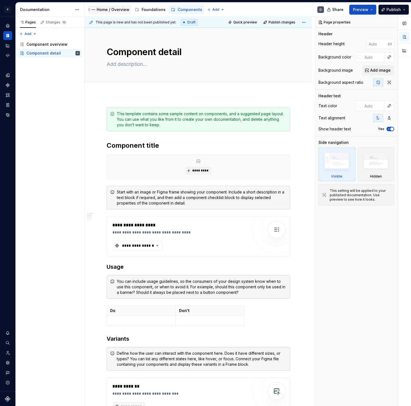
click at [111, 10] on div "Home / Overview" at bounding box center [113, 10] width 33 height 6
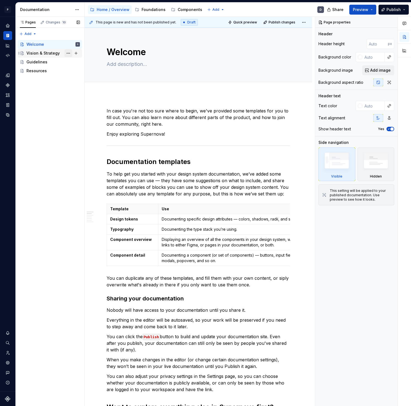
click at [66, 52] on button "Page tree" at bounding box center [68, 53] width 8 height 8
click at [50, 91] on div "Pages Changes 10 Add Accessibility guide for tree Page tree. Navigate the tree …" at bounding box center [49, 211] width 69 height 389
click at [33, 33] on div "Pages Changes 10 Add Accessibility guide for tree Page tree. Navigate the tree …" at bounding box center [49, 211] width 69 height 389
click at [42, 97] on div "Pages Changes 10 Add Accessibility guide for tree Page tree. Navigate the tree …" at bounding box center [49, 211] width 69 height 389
click at [66, 53] on button "Page tree" at bounding box center [68, 53] width 8 height 8
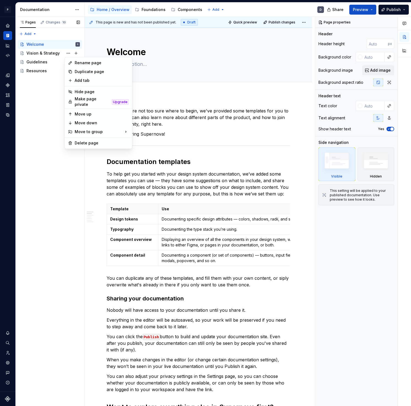
click at [62, 52] on div "Pages Changes 10 Add Accessibility guide for tree Page tree. Navigate the tree …" at bounding box center [49, 211] width 69 height 389
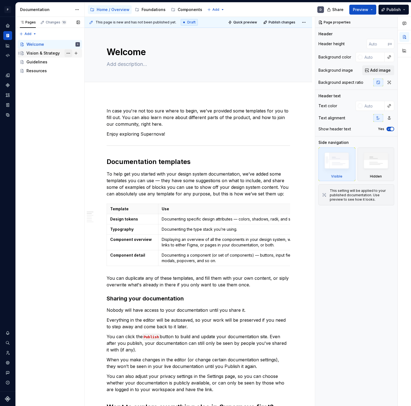
click at [68, 53] on button "Page tree" at bounding box center [68, 53] width 8 height 8
type textarea "*"
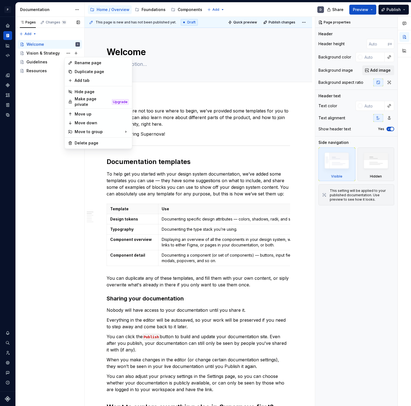
click at [53, 88] on div "Pages Changes 10 Add Accessibility guide for tree Page tree. Navigate the tree …" at bounding box center [49, 211] width 69 height 389
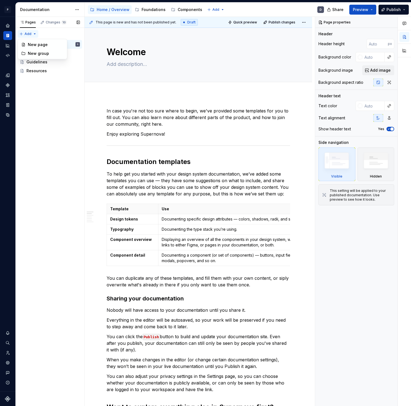
click at [32, 32] on div "Pages Changes 10 Add Accessibility guide for tree Page tree. Navigate the tree …" at bounding box center [49, 211] width 69 height 389
click at [39, 50] on div "New group" at bounding box center [42, 53] width 47 height 9
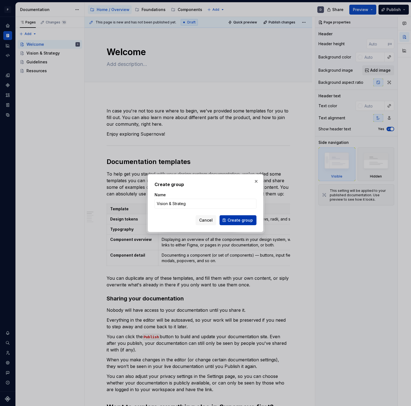
type input "Vision & Strategy"
click button "Create group" at bounding box center [237, 220] width 37 height 10
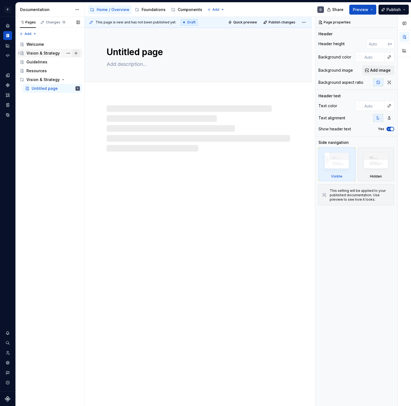
click at [72, 51] on button "Page tree" at bounding box center [76, 53] width 8 height 8
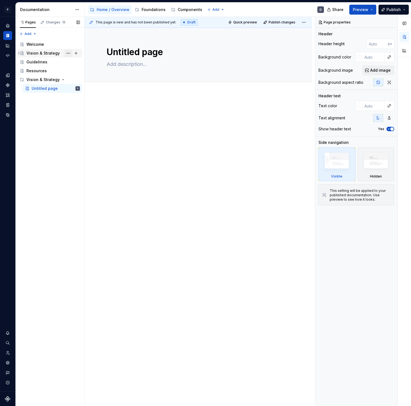
click at [68, 53] on button "Page tree" at bounding box center [68, 53] width 8 height 8
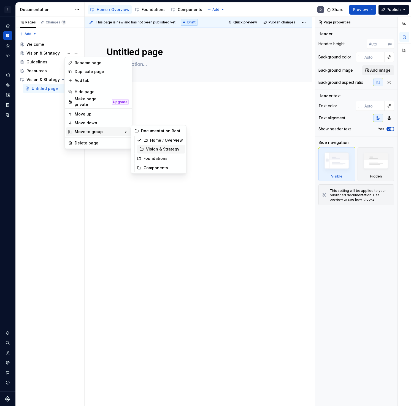
click at [167, 149] on div "Vision & Strategy" at bounding box center [164, 149] width 37 height 6
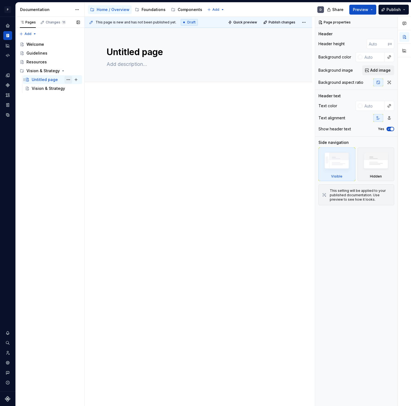
click at [69, 80] on button "Page tree" at bounding box center [68, 80] width 8 height 8
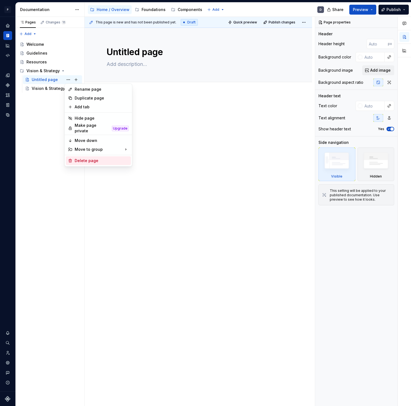
click at [93, 161] on div "Delete page" at bounding box center [102, 161] width 54 height 6
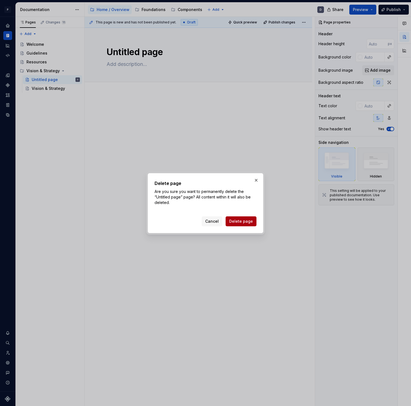
click at [246, 219] on span "Delete page" at bounding box center [241, 221] width 24 height 6
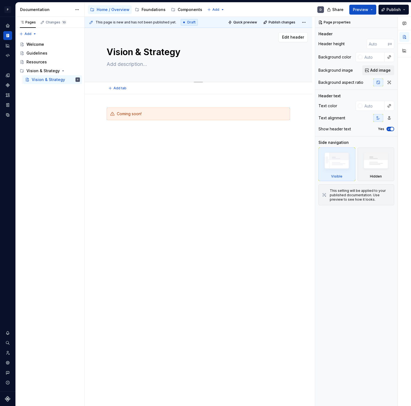
click at [144, 54] on textarea "Vision & Strategy" at bounding box center [196, 51] width 183 height 13
type textarea "*"
type textarea "M"
type textarea "*"
type textarea "Mi"
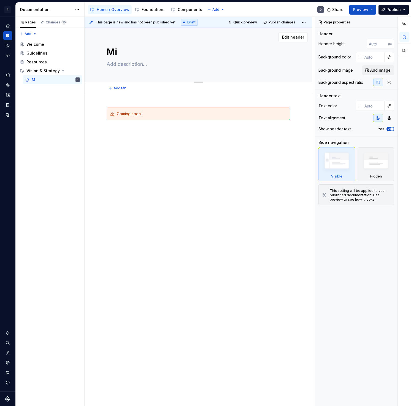
type textarea "*"
type textarea "Mis"
type textarea "*"
type textarea "Miss"
type textarea "*"
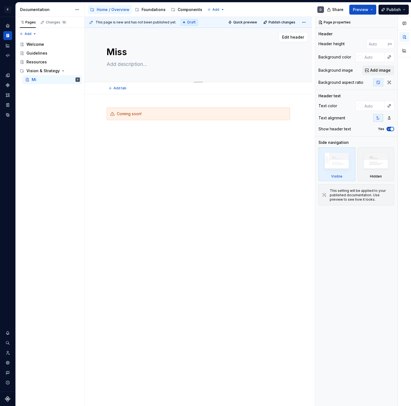
type textarea "Missi"
type textarea "*"
type textarea "Missio"
type textarea "*"
type textarea "Mission"
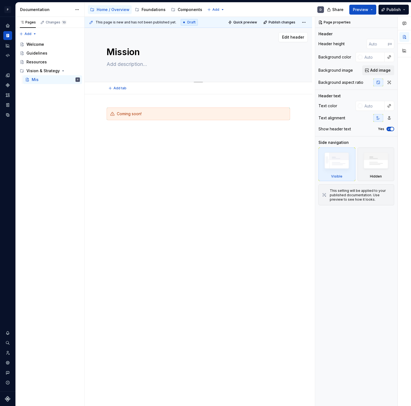
type textarea "*"
type textarea "Mission"
type textarea "*"
type textarea "Mission"
click at [185, 155] on div "This page is new and has not been published yet. Draft Quick preview Publish ch…" at bounding box center [200, 211] width 230 height 389
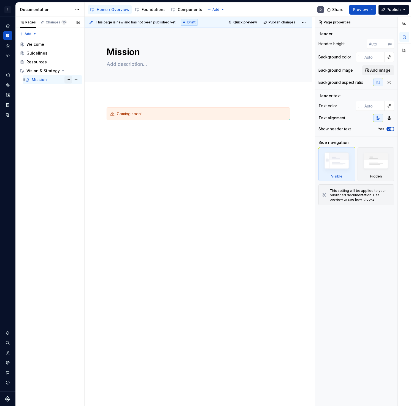
click at [66, 80] on button "Page tree" at bounding box center [68, 80] width 8 height 8
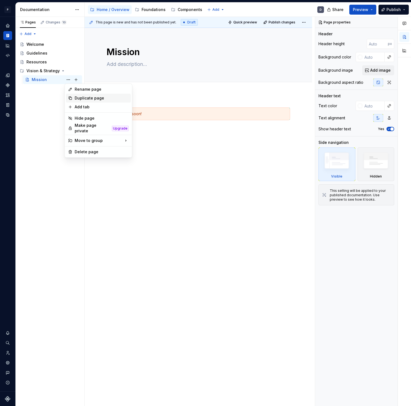
click at [74, 98] on div "Duplicate page" at bounding box center [98, 98] width 65 height 9
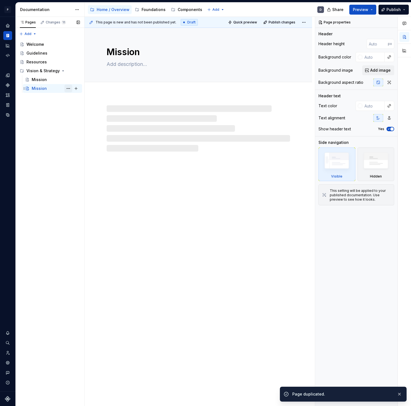
click at [66, 87] on button "Page tree" at bounding box center [68, 89] width 8 height 8
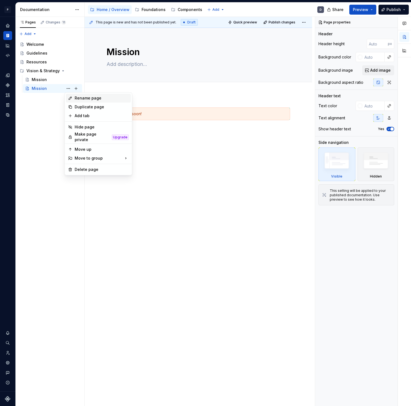
click at [82, 96] on div "Rename page" at bounding box center [102, 98] width 54 height 6
type textarea "*"
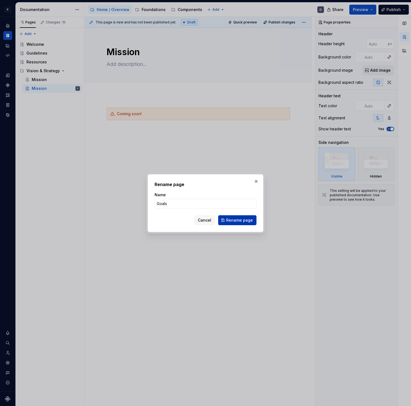
type input "Goals"
click at [244, 221] on span "Rename page" at bounding box center [239, 220] width 27 height 6
type textarea "*"
type textarea "Goals"
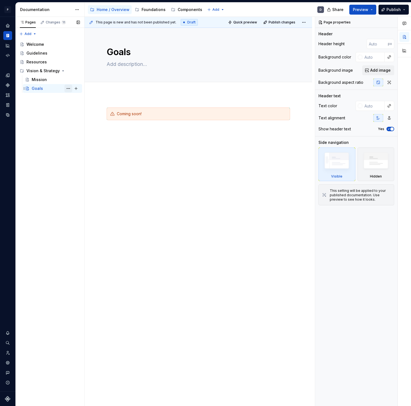
click at [71, 88] on button "Page tree" at bounding box center [68, 89] width 8 height 8
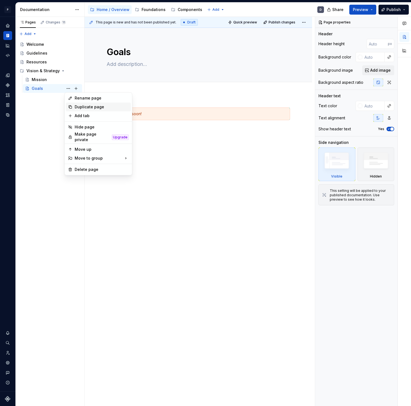
click at [93, 107] on div "Duplicate page" at bounding box center [102, 107] width 54 height 6
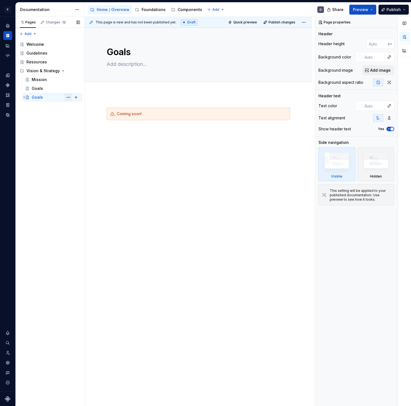
click at [70, 98] on button "Page tree" at bounding box center [68, 97] width 8 height 8
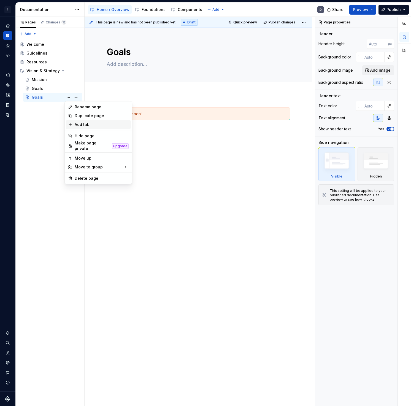
type textarea "*"
click at [84, 105] on div "Rename page" at bounding box center [102, 107] width 54 height 6
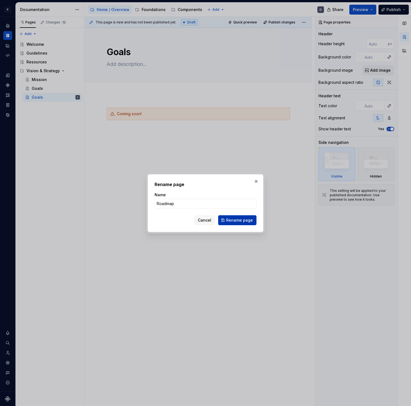
type input "Roadmap"
click at [234, 217] on span "Rename page" at bounding box center [239, 220] width 27 height 6
type textarea "*"
type textarea "Roadmap"
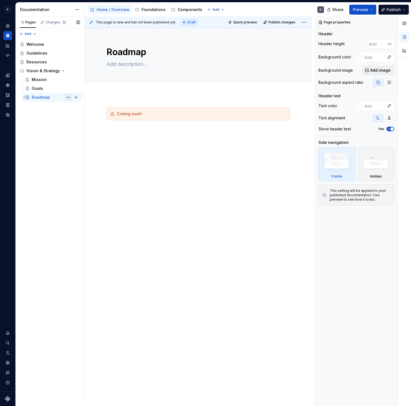
click at [67, 97] on button "Page tree" at bounding box center [68, 97] width 8 height 8
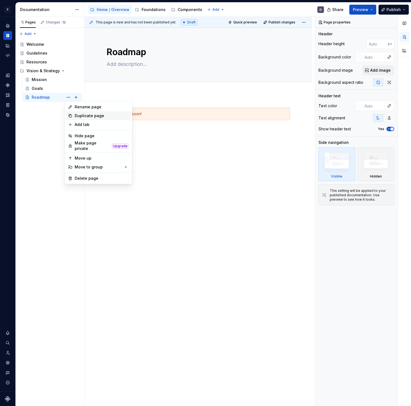
click at [85, 117] on div "Duplicate page" at bounding box center [102, 116] width 54 height 6
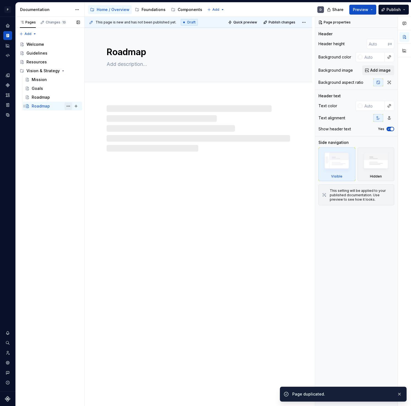
click at [67, 105] on button "Page tree" at bounding box center [68, 106] width 8 height 8
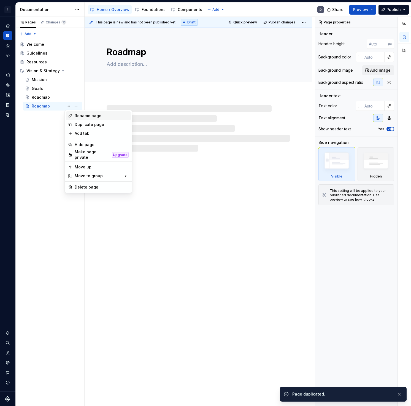
click at [82, 118] on div "Rename page" at bounding box center [102, 116] width 54 height 6
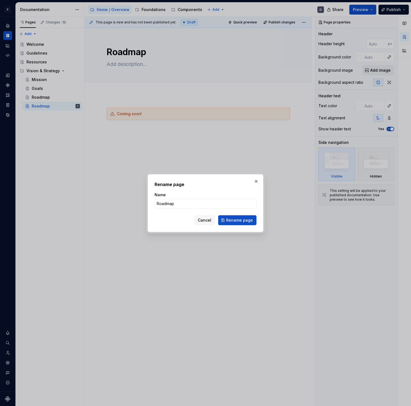
type textarea "*"
type input "Governance"
click at [225, 217] on button "Rename page" at bounding box center [237, 220] width 38 height 10
type textarea "*"
type textarea "Governance"
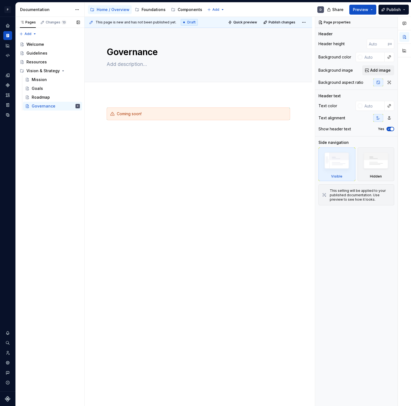
click at [51, 127] on div "Pages Changes 13 Add Accessibility guide for tree Page tree. Navigate the tree …" at bounding box center [49, 211] width 69 height 389
click at [69, 97] on button "Page tree" at bounding box center [68, 97] width 8 height 8
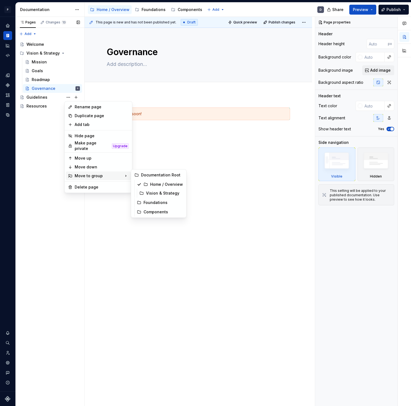
click at [66, 206] on div "Pages Changes 13 Add Accessibility guide for tree Page tree. Navigate the tree …" at bounding box center [49, 211] width 69 height 389
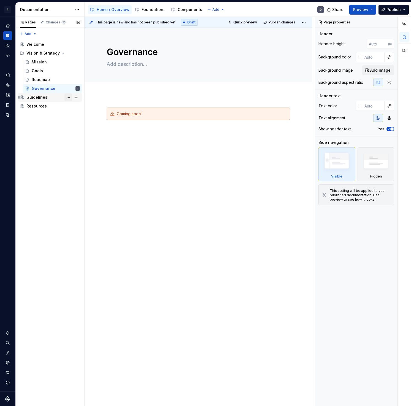
click at [69, 96] on button "Page tree" at bounding box center [68, 97] width 8 height 8
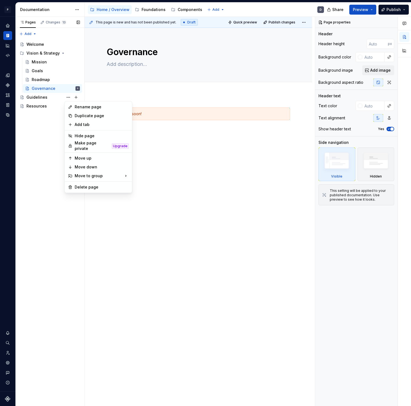
click at [65, 97] on div "Pages Changes 13 Add Accessibility guide for tree Page tree. Navigate the tree …" at bounding box center [49, 211] width 69 height 389
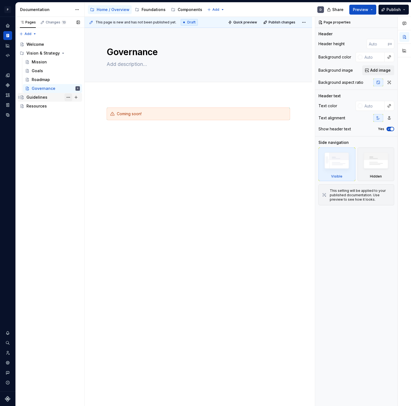
click at [69, 97] on button "Page tree" at bounding box center [68, 97] width 8 height 8
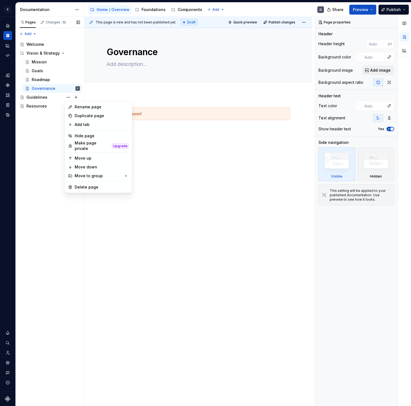
click at [67, 97] on div "Pages Changes 13 Add Accessibility guide for tree Page tree. Navigate the tree …" at bounding box center [49, 211] width 69 height 389
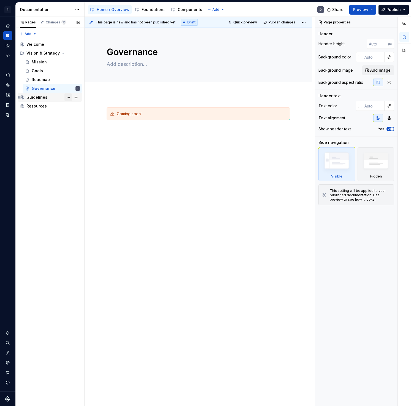
click at [68, 97] on button "Page tree" at bounding box center [68, 97] width 8 height 8
type textarea "*"
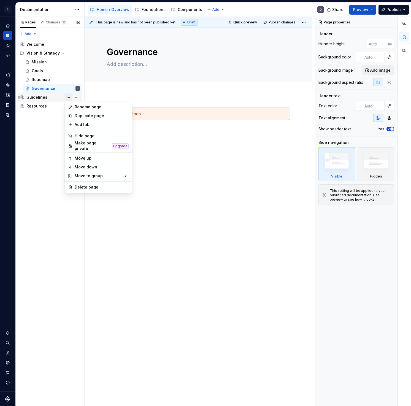
click at [68, 97] on div "Pages Changes 13 Add Accessibility guide for tree Page tree. Navigate the tree …" at bounding box center [49, 211] width 69 height 389
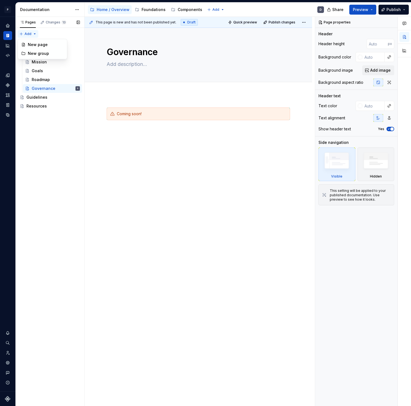
click at [37, 33] on div "Pages Changes 13 Add Accessibility guide for tree Page tree. Navigate the tree …" at bounding box center [49, 211] width 69 height 389
click at [39, 52] on div "New group" at bounding box center [46, 54] width 36 height 6
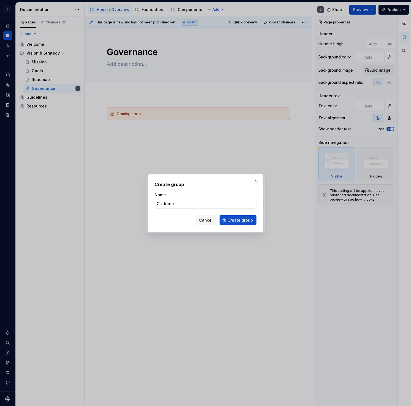
type input "Guidelines"
type textarea "*"
type input "Guidelines"
click at [237, 217] on span "Create group" at bounding box center [239, 220] width 25 height 6
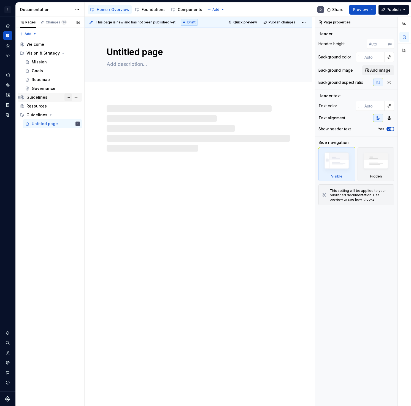
click at [66, 96] on button "Page tree" at bounding box center [68, 97] width 8 height 8
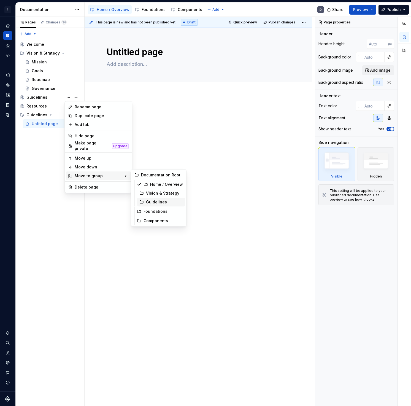
click at [155, 203] on div "Guidelines" at bounding box center [164, 202] width 37 height 6
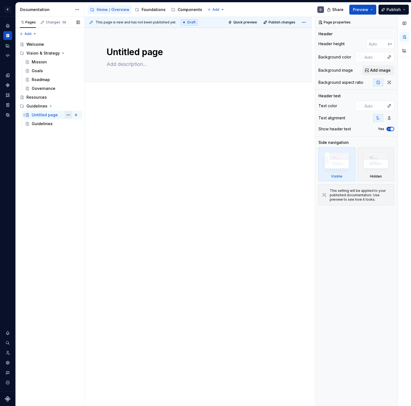
click at [67, 115] on button "Page tree" at bounding box center [68, 115] width 8 height 8
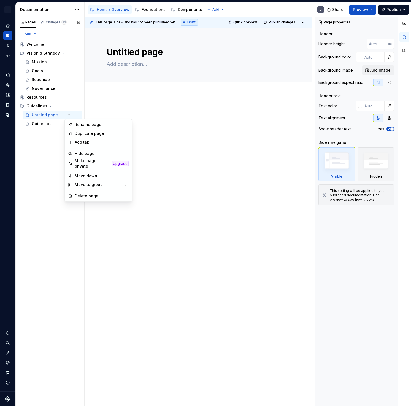
click at [54, 186] on div "Pages Changes 14 Add Accessibility guide for tree Page tree. Navigate the tree …" at bounding box center [49, 211] width 69 height 389
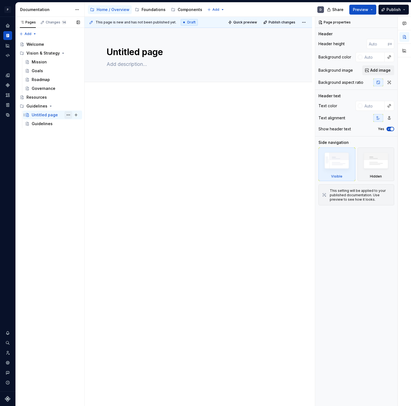
click at [68, 116] on button "Page tree" at bounding box center [68, 115] width 8 height 8
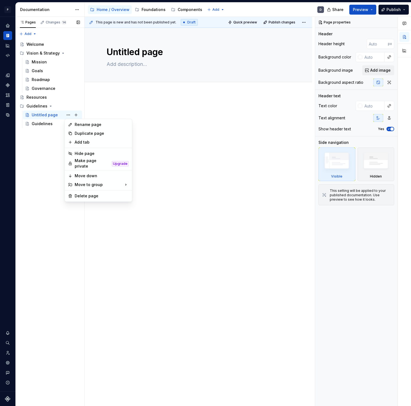
click at [52, 149] on div "Pages Changes 14 Add Accessibility guide for tree Page tree. Navigate the tree …" at bounding box center [49, 211] width 69 height 389
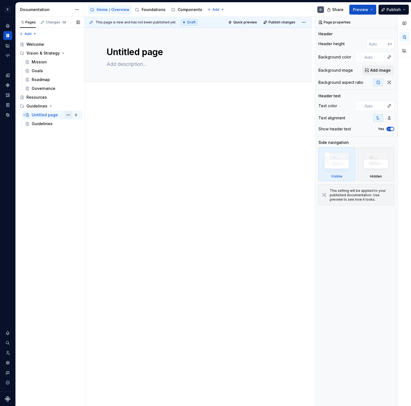
click at [70, 116] on button "Page tree" at bounding box center [68, 115] width 8 height 8
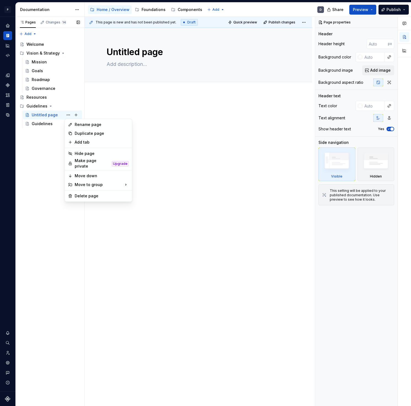
click at [58, 139] on div "Pages Changes 14 Add Accessibility guide for tree Page tree. Navigate the tree …" at bounding box center [49, 211] width 69 height 389
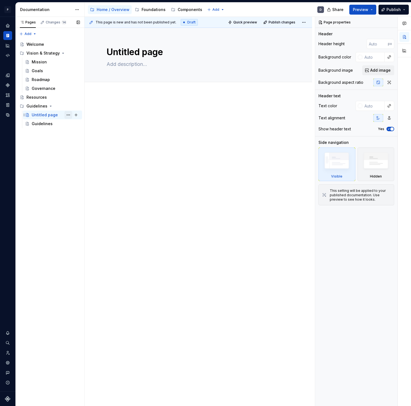
click at [67, 115] on button "Page tree" at bounding box center [68, 115] width 8 height 8
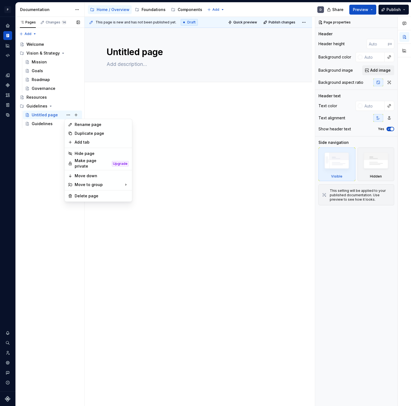
click at [48, 163] on div "Pages Changes 14 Add Accessibility guide for tree Page tree. Navigate the tree …" at bounding box center [49, 211] width 69 height 389
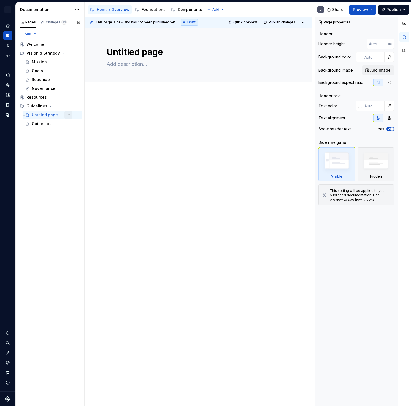
click at [67, 116] on button "Page tree" at bounding box center [68, 115] width 8 height 8
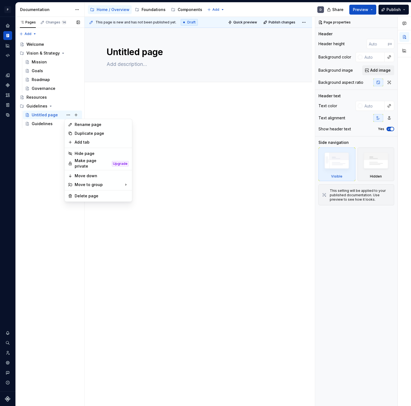
click at [68, 115] on div "Pages Changes 14 Add Accessibility guide for tree Page tree. Navigate the tree …" at bounding box center [49, 211] width 69 height 389
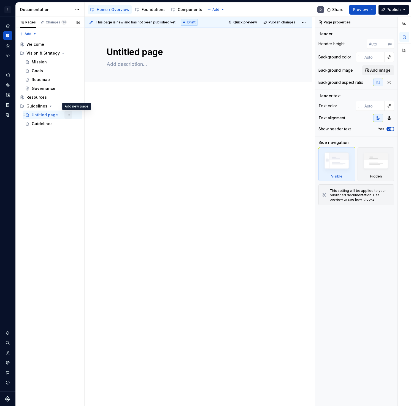
click at [72, 114] on button "Page tree" at bounding box center [68, 115] width 8 height 8
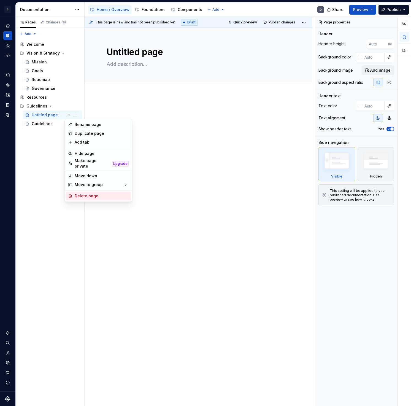
click at [84, 193] on div "Delete page" at bounding box center [102, 196] width 54 height 6
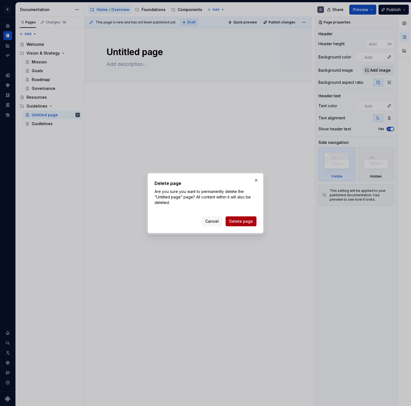
click at [237, 219] on span "Delete page" at bounding box center [241, 221] width 24 height 6
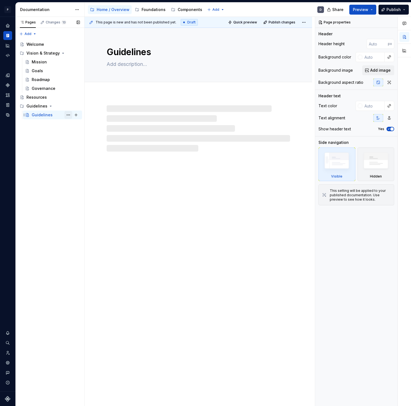
click at [70, 116] on button "Page tree" at bounding box center [68, 115] width 8 height 8
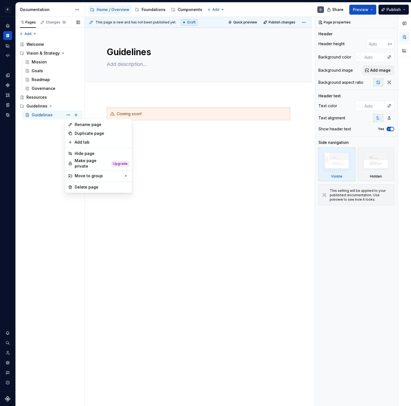
click at [46, 139] on div "Pages Changes 13 Add Accessibility guide for tree Page tree. Navigate the tree …" at bounding box center [49, 211] width 69 height 389
click at [66, 116] on button "Page tree" at bounding box center [68, 115] width 8 height 8
type textarea "*"
click at [75, 123] on div "Rename page" at bounding box center [102, 125] width 54 height 6
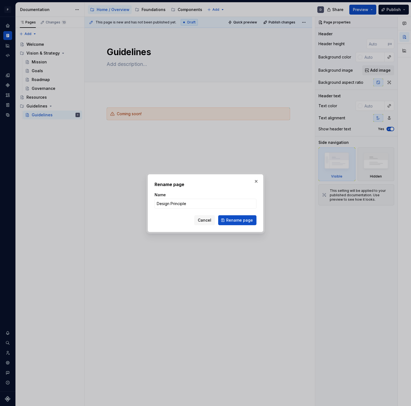
type input "Design Principles"
click button "Rename page" at bounding box center [237, 220] width 38 height 10
type textarea "*"
type textarea "Design Principles"
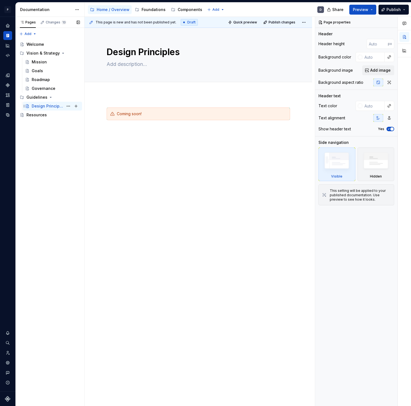
drag, startPoint x: 59, startPoint y: 143, endPoint x: 65, endPoint y: 110, distance: 33.8
click at [59, 143] on div "Pages Changes 13 Add Accessibility guide for tree Page tree. Navigate the tree …" at bounding box center [49, 211] width 69 height 389
click at [69, 106] on button "Page tree" at bounding box center [68, 106] width 8 height 8
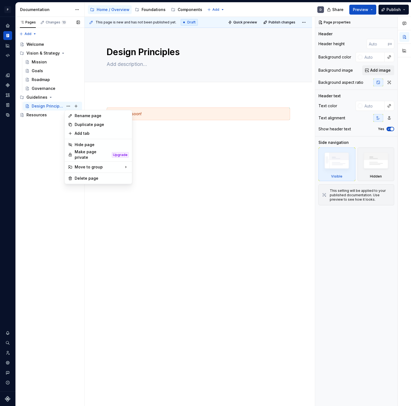
click at [25, 166] on div "Pages Changes 13 Add Accessibility guide for tree Page tree. Navigate the tree …" at bounding box center [49, 211] width 69 height 389
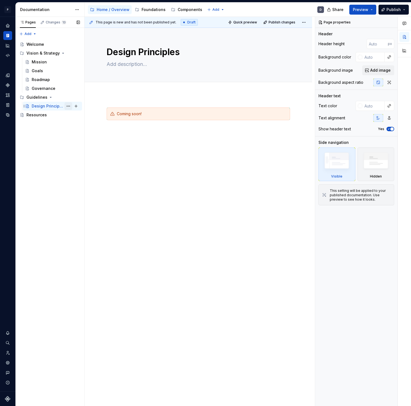
click at [70, 104] on button "Page tree" at bounding box center [68, 106] width 8 height 8
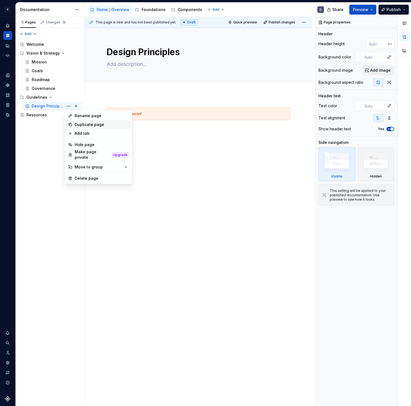
click at [79, 127] on div "Duplicate page" at bounding box center [102, 125] width 54 height 6
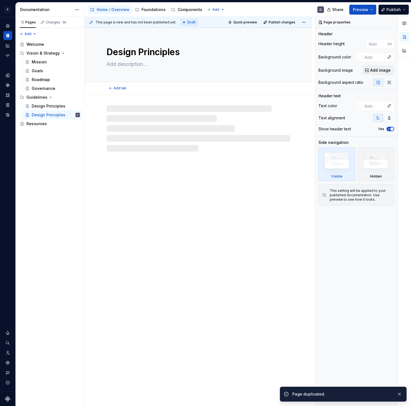
click at [164, 48] on textarea "Design Principles" at bounding box center [196, 51] width 183 height 13
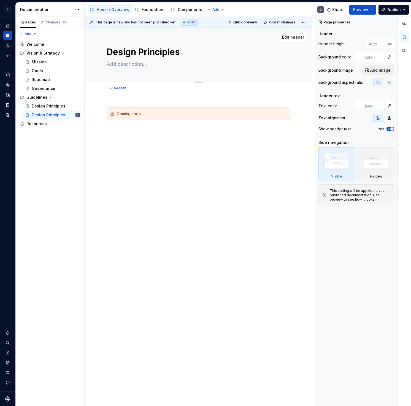
type textarea "*"
type textarea "V"
type textarea "*"
type textarea "Vo"
type textarea "*"
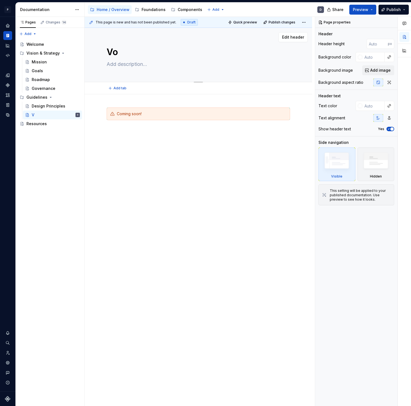
type textarea "Voi"
type textarea "*"
type textarea "Voic"
type textarea "*"
type textarea "Voice"
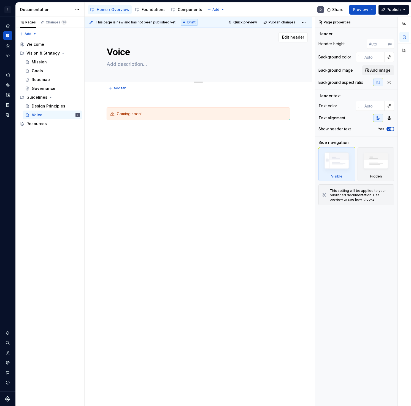
type textarea "*"
type textarea "Voice"
type textarea "*"
type textarea "Voice &"
type textarea "*"
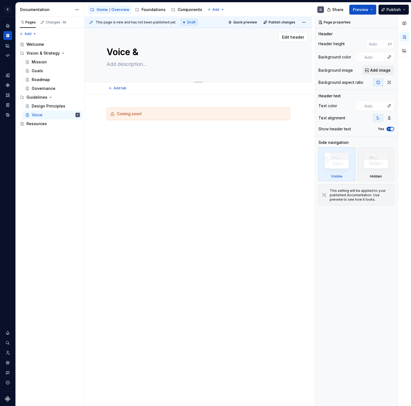
type textarea "Voice &"
type textarea "*"
type textarea "Voice & T"
type textarea "*"
type textarea "Voice & To"
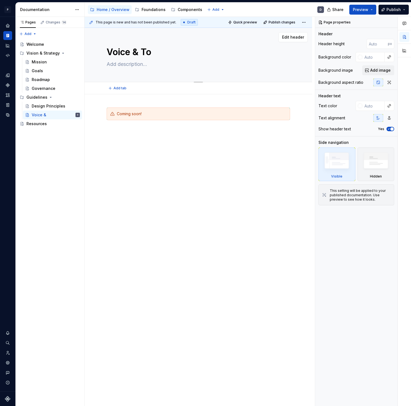
type textarea "*"
type textarea "Voice & Ton"
type textarea "*"
type textarea "Voice & Tone"
type textarea "*"
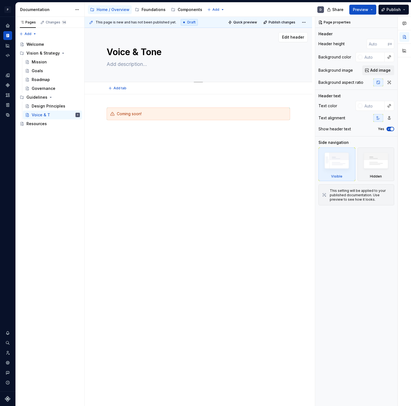
type textarea "Voice & Tone"
type textarea "*"
type textarea "Voice & Tone"
drag, startPoint x: 70, startPoint y: 136, endPoint x: 70, endPoint y: 133, distance: 3.3
click at [69, 138] on div "Pages Changes 14 Add Accessibility guide for tree Page tree. Navigate the tree …" at bounding box center [49, 211] width 69 height 389
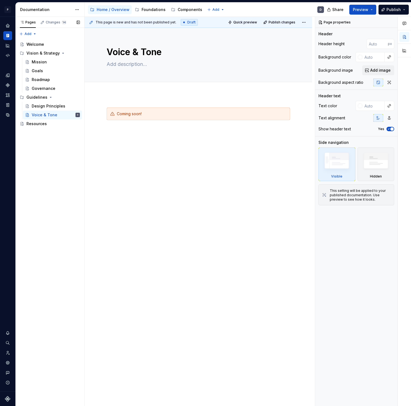
click at [23, 164] on div "Pages Changes 14 Add Accessibility guide for tree Page tree. Navigate the tree …" at bounding box center [49, 211] width 69 height 389
click at [68, 97] on button "Page tree" at bounding box center [68, 97] width 8 height 8
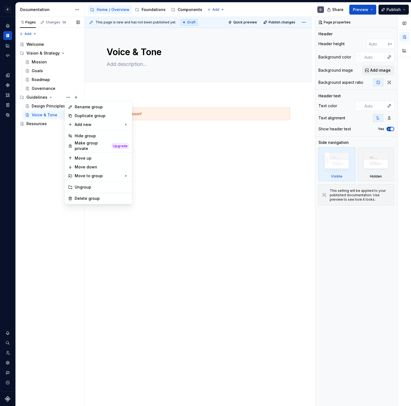
click at [51, 156] on div "Pages Changes 14 Add Accessibility guide for tree Page tree. Navigate the tree …" at bounding box center [49, 211] width 69 height 389
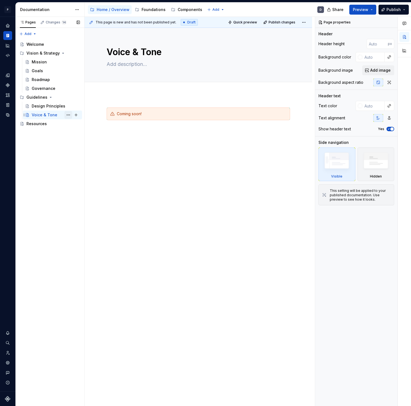
click at [69, 114] on button "Page tree" at bounding box center [68, 115] width 8 height 8
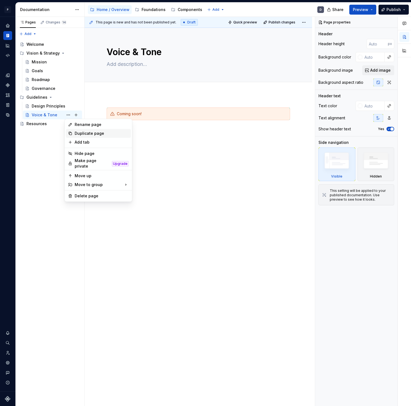
click at [84, 133] on div "Duplicate page" at bounding box center [102, 133] width 54 height 6
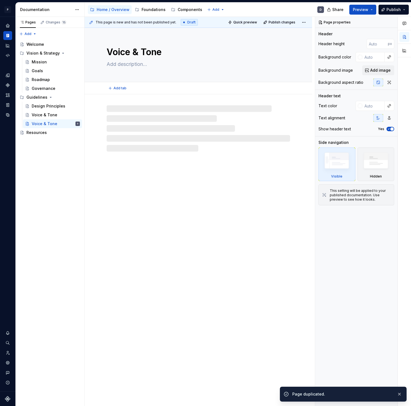
click at [134, 51] on textarea "Voice & Tone" at bounding box center [196, 51] width 183 height 13
paste textarea "W"
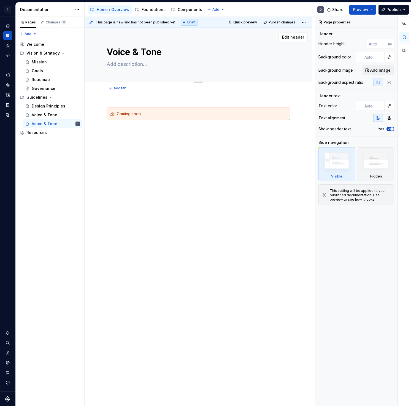
type textarea "*"
type textarea "W"
type textarea "*"
type textarea "Wr"
type textarea "*"
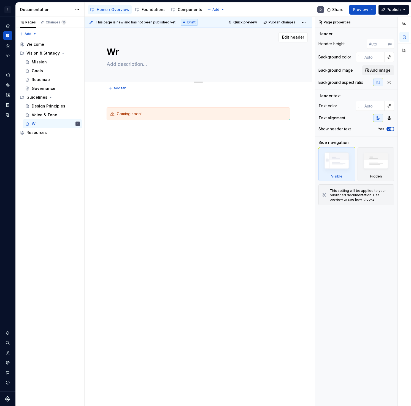
type textarea "Wri"
type textarea "*"
type textarea "Writ"
type textarea "*"
type textarea "Writi"
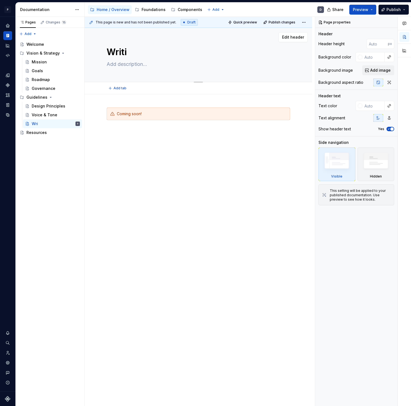
type textarea "*"
type textarea "Writing"
type textarea "*"
type textarea "Writing"
type textarea "*"
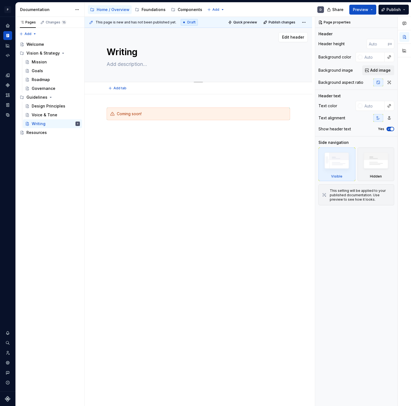
type textarea "Writing G"
type textarea "*"
type textarea "Writing Gu"
type textarea "*"
type textarea "Writing Gui"
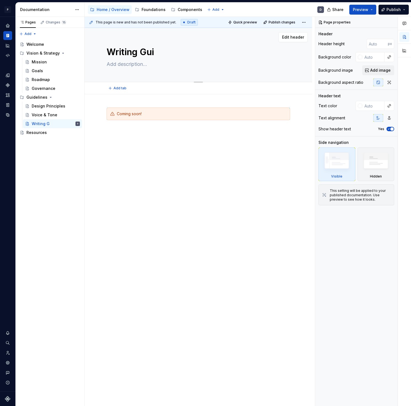
type textarea "*"
type textarea "Writing Guid"
type textarea "*"
type textarea "Writing Guide"
type textarea "*"
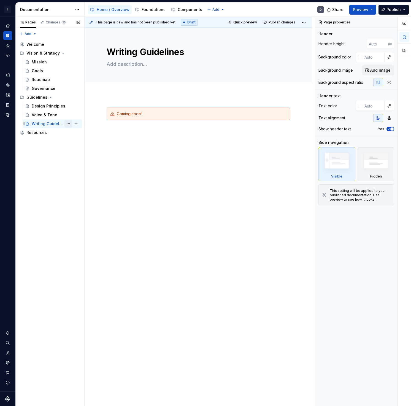
click at [70, 125] on button "Page tree" at bounding box center [68, 124] width 8 height 8
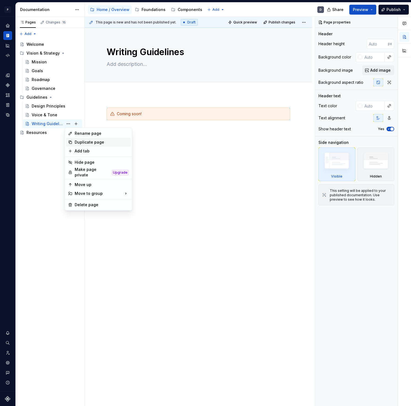
click at [89, 144] on div "Duplicate page" at bounding box center [102, 142] width 54 height 6
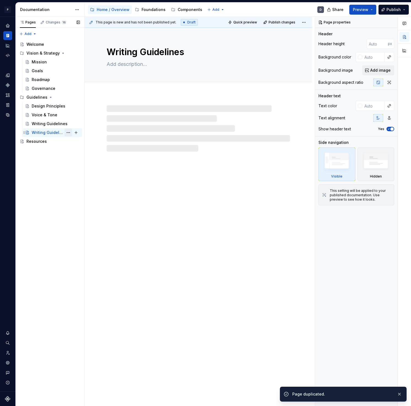
click at [71, 133] on button "Page tree" at bounding box center [68, 133] width 8 height 8
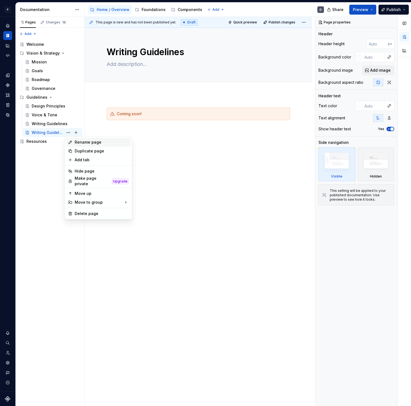
click at [84, 141] on div "Rename page" at bounding box center [102, 142] width 54 height 6
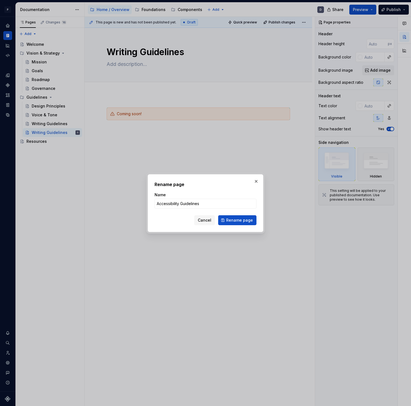
click at [246, 225] on div "Rename page Name Accessibility Guidelines Cancel Rename page" at bounding box center [206, 203] width 116 height 58
click at [246, 224] on button "Rename page" at bounding box center [237, 220] width 38 height 10
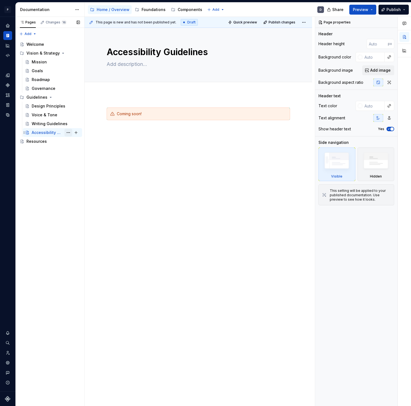
click at [67, 131] on button "Page tree" at bounding box center [68, 133] width 8 height 8
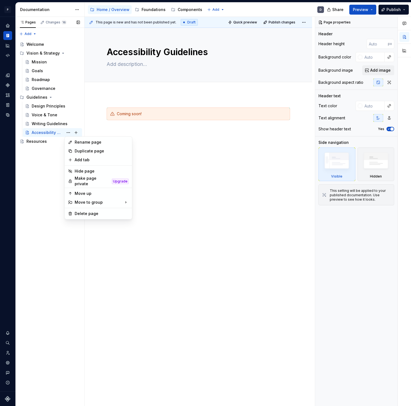
click at [40, 201] on div "Pages Changes 16 Add Accessibility guide for tree Page tree. Navigate the tree …" at bounding box center [49, 211] width 69 height 389
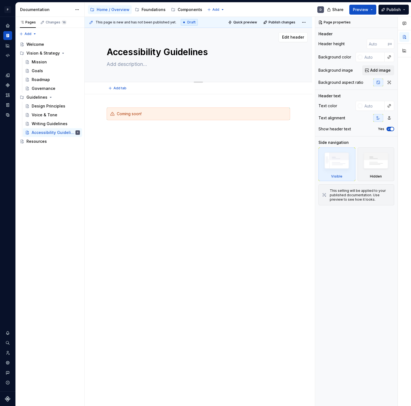
click at [183, 49] on textarea "Accessibility Guidelines" at bounding box center [196, 51] width 183 height 13
click at [70, 124] on button "Page tree" at bounding box center [68, 124] width 8 height 8
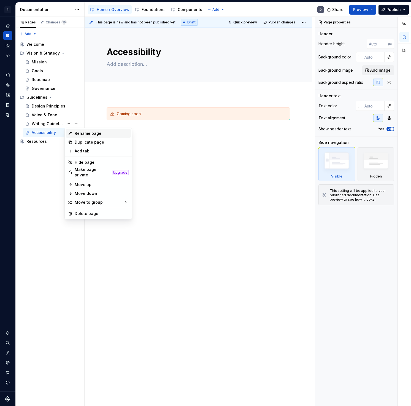
click at [84, 134] on div "Rename page" at bounding box center [102, 133] width 54 height 6
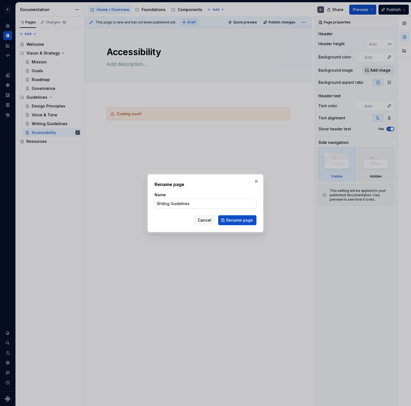
click at [181, 205] on input "Writing Guidelines" at bounding box center [205, 203] width 102 height 10
click button "Rename page" at bounding box center [237, 220] width 38 height 10
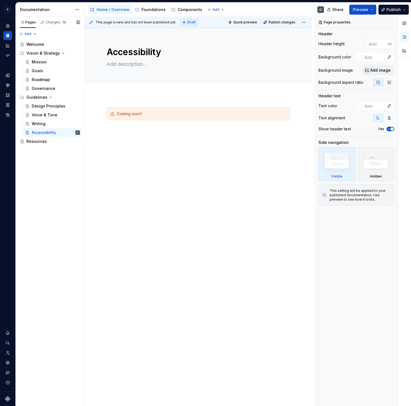
click at [46, 176] on div "Pages Changes 16 Add Accessibility guide for tree Page tree. Navigate the tree …" at bounding box center [49, 211] width 69 height 389
click at [69, 142] on button "Page tree" at bounding box center [68, 141] width 8 height 8
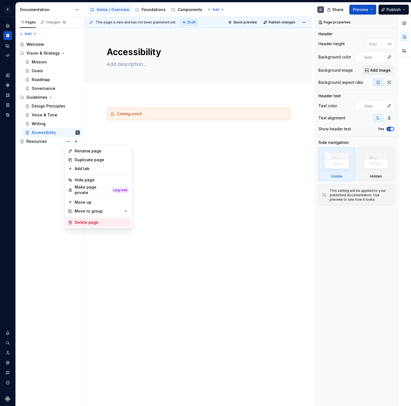
click at [89, 220] on div "Delete page" at bounding box center [102, 222] width 54 height 6
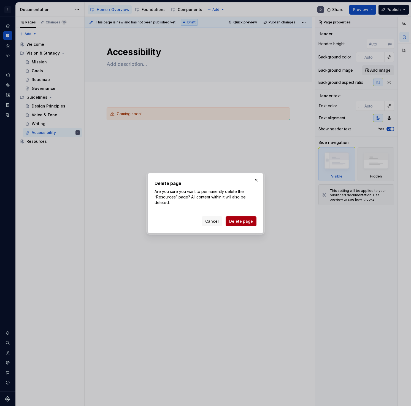
click at [240, 220] on span "Delete page" at bounding box center [241, 221] width 24 height 6
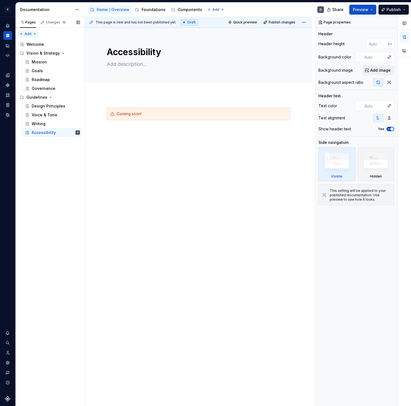
click at [33, 33] on div "Pages Changes 15 Add Accessibility guide for tree Page tree. Navigate the tree …" at bounding box center [49, 211] width 69 height 389
click at [43, 53] on div "New group" at bounding box center [46, 54] width 36 height 6
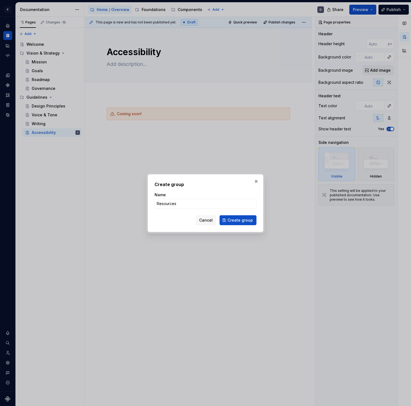
click button "Create group" at bounding box center [237, 220] width 37 height 10
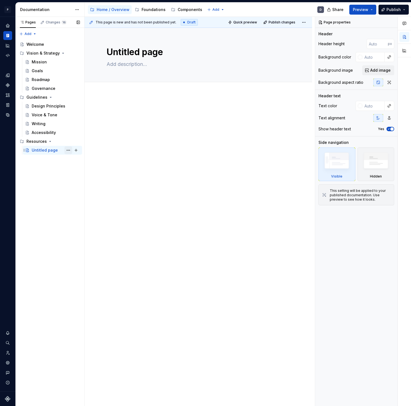
click at [66, 148] on button "Page tree" at bounding box center [68, 150] width 8 height 8
click at [97, 161] on div "Rename page" at bounding box center [102, 160] width 54 height 6
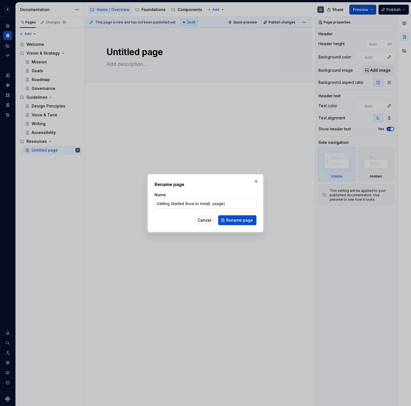
drag, startPoint x: 235, startPoint y: 203, endPoint x: 185, endPoint y: 204, distance: 49.3
click at [185, 204] on input "Getting Started (how to install, usage)" at bounding box center [205, 203] width 102 height 10
click at [250, 221] on span "Rename page" at bounding box center [239, 220] width 27 height 6
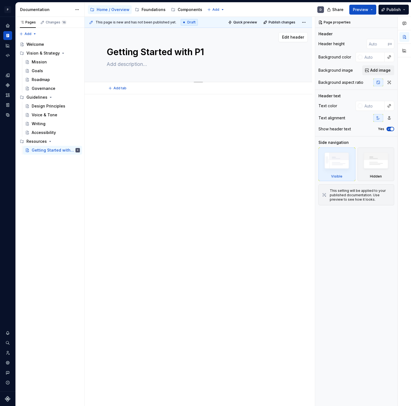
click at [145, 68] on textarea at bounding box center [196, 64] width 183 height 9
paste textarea "(how to install, usage)"
click at [159, 138] on div at bounding box center [198, 175] width 227 height 162
click at [54, 183] on div "Pages Changes 16 Add Accessibility guide for tree Page tree. Navigate the tree …" at bounding box center [49, 211] width 69 height 389
click at [50, 130] on div "Accessibility" at bounding box center [44, 133] width 24 height 6
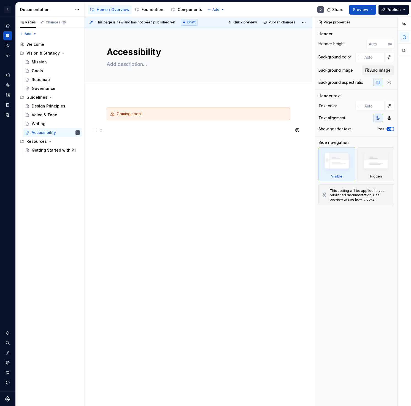
click at [169, 128] on p at bounding box center [198, 130] width 183 height 7
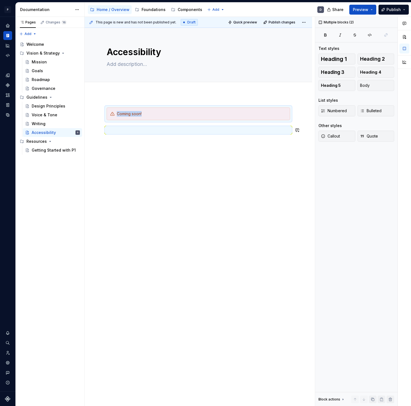
copy div "Coming soon!"
click at [44, 157] on div "Pages Changes 16 Add Accessibility guide for tree Page tree. Navigate the tree …" at bounding box center [49, 211] width 69 height 389
click at [51, 147] on div "Getting Started with P1" at bounding box center [48, 150] width 32 height 6
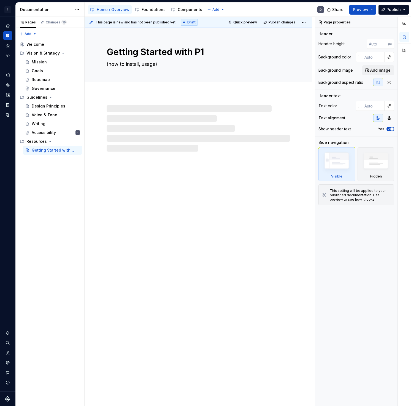
click at [188, 153] on div "Getting Started with P1 (how to install, usage)" at bounding box center [198, 217] width 227 height 378
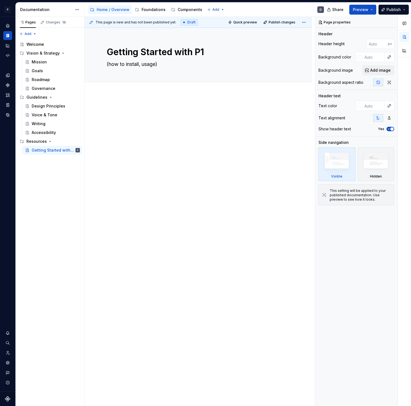
click at [189, 140] on div at bounding box center [198, 175] width 227 height 162
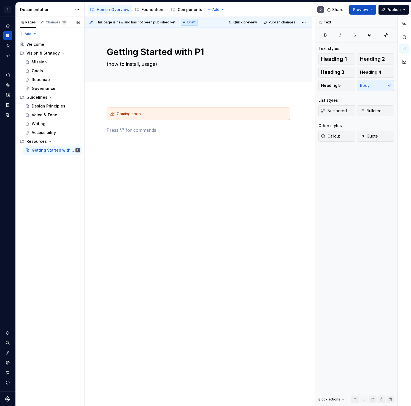
click at [78, 178] on div "Pages Changes 16 Add Accessibility guide for tree Page tree. Navigate the tree …" at bounding box center [49, 211] width 69 height 389
click at [69, 150] on button "Page tree" at bounding box center [68, 150] width 8 height 8
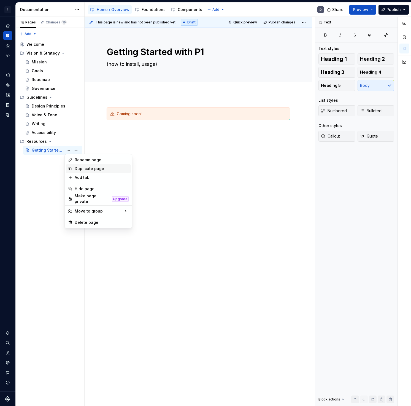
click at [86, 170] on div "Duplicate page" at bounding box center [102, 169] width 54 height 6
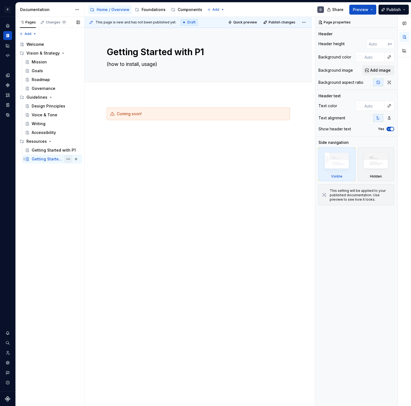
click at [68, 158] on button "Page tree" at bounding box center [68, 159] width 8 height 8
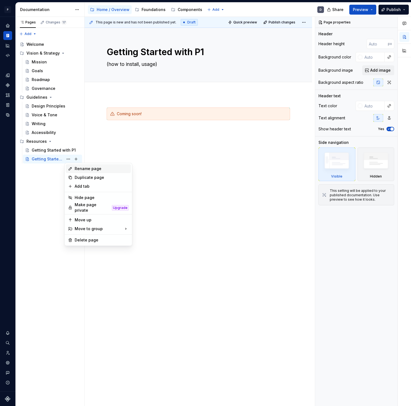
click at [89, 169] on div "Rename page" at bounding box center [102, 169] width 54 height 6
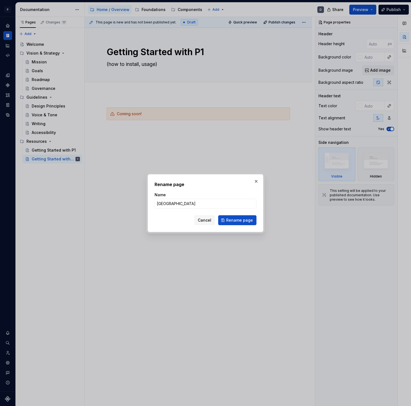
click button "Rename page" at bounding box center [237, 220] width 38 height 10
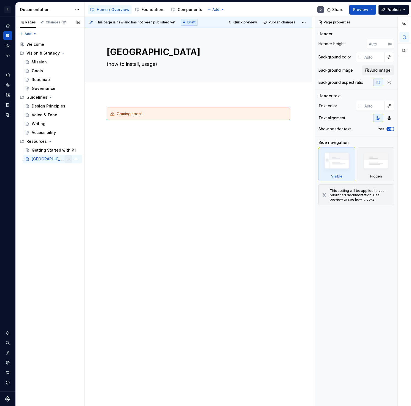
click at [71, 159] on button "Page tree" at bounding box center [68, 159] width 8 height 8
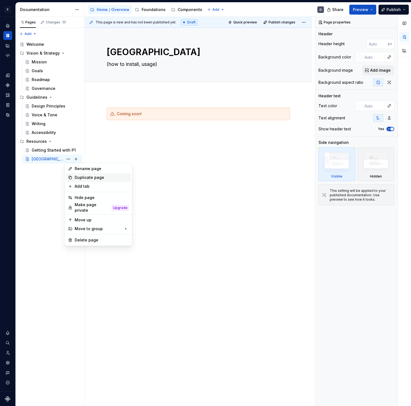
click at [89, 179] on div "Duplicate page" at bounding box center [102, 178] width 54 height 6
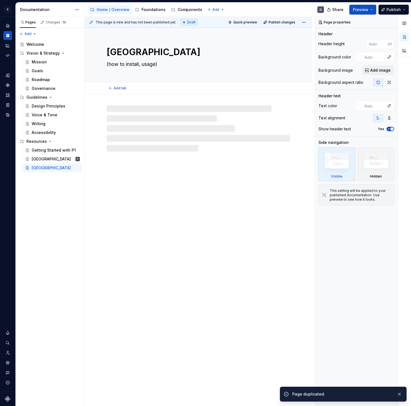
click at [140, 52] on textarea "[GEOGRAPHIC_DATA]" at bounding box center [196, 51] width 183 height 13
paste textarea "C"
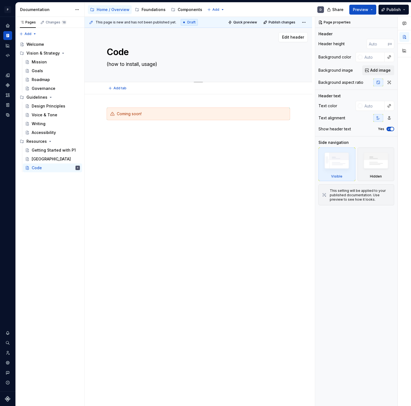
click at [132, 57] on textarea "Code" at bounding box center [196, 51] width 183 height 13
click at [69, 167] on button "Page tree" at bounding box center [68, 168] width 8 height 8
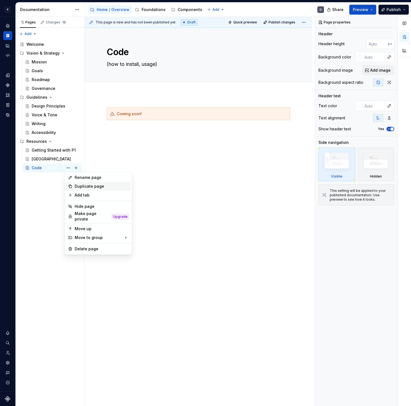
click at [85, 185] on div "Duplicate page" at bounding box center [102, 186] width 54 height 6
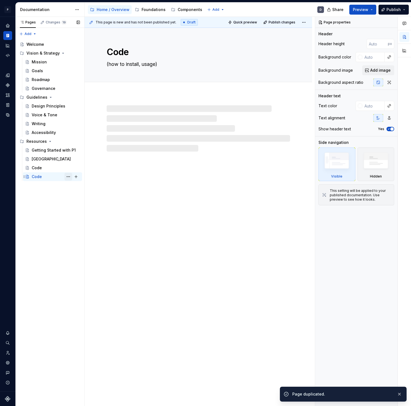
click at [67, 178] on button "Page tree" at bounding box center [68, 177] width 8 height 8
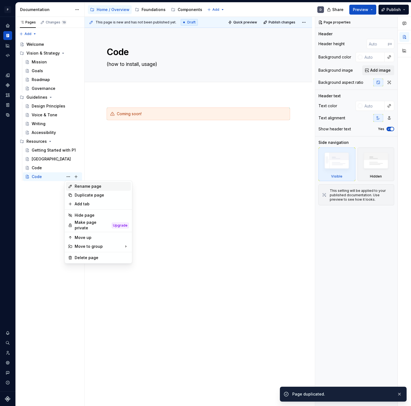
click at [86, 188] on div "Rename page" at bounding box center [102, 186] width 54 height 6
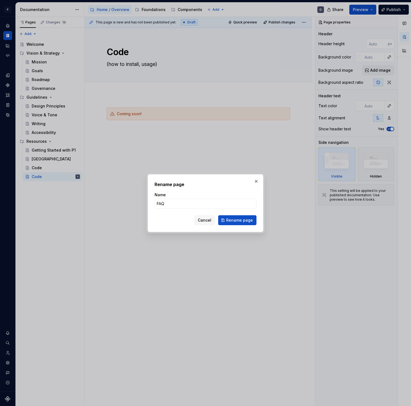
click button "Rename page" at bounding box center [237, 220] width 38 height 10
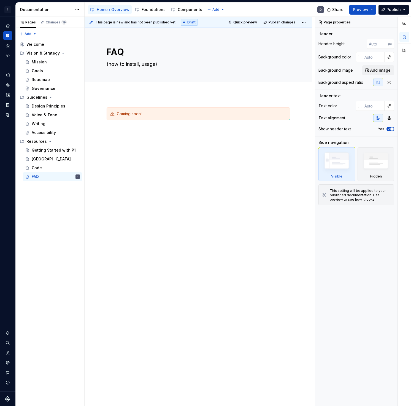
click at [149, 184] on div "Coming soon!" at bounding box center [198, 177] width 227 height 167
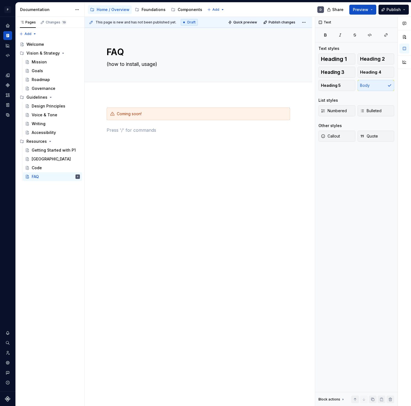
click at [107, 231] on div "Coming soon!" at bounding box center [198, 177] width 227 height 167
click at [49, 154] on div "Getting Started with P1" at bounding box center [56, 150] width 48 height 8
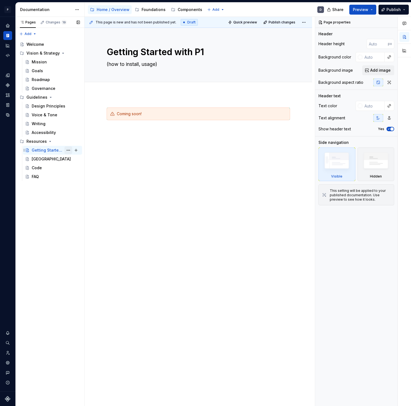
click at [69, 150] on button "Page tree" at bounding box center [68, 150] width 8 height 8
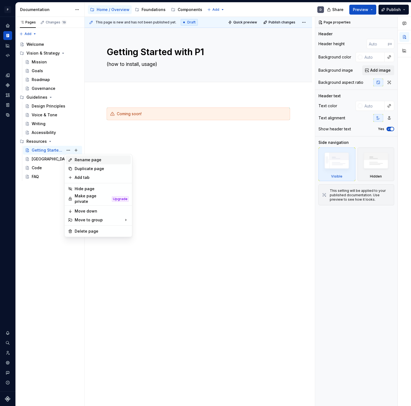
click at [83, 161] on div "Rename page" at bounding box center [102, 160] width 54 height 6
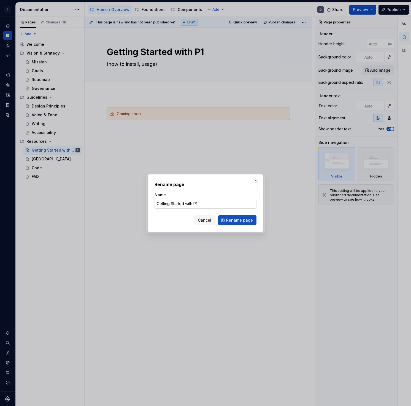
click at [191, 200] on input "Getting Started with P1" at bounding box center [205, 203] width 102 height 10
drag, startPoint x: 184, startPoint y: 204, endPoint x: 239, endPoint y: 205, distance: 55.1
click at [239, 205] on input "Getting Started with P1" at bounding box center [205, 203] width 102 height 10
click at [247, 220] on span "Rename page" at bounding box center [239, 220] width 27 height 6
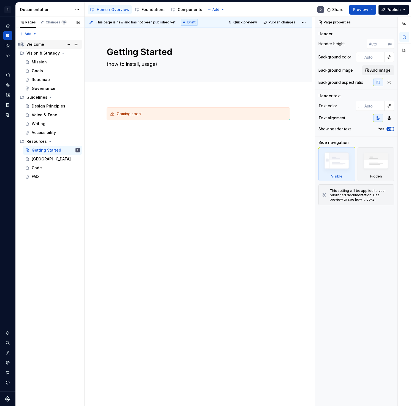
click at [39, 45] on div "Welcome" at bounding box center [35, 45] width 18 height 6
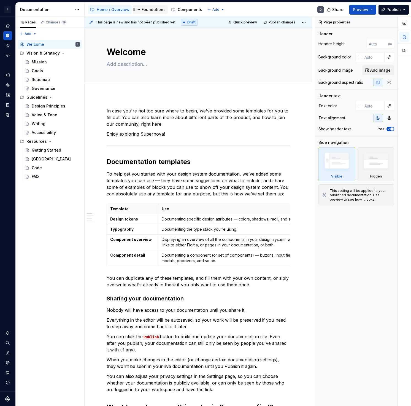
click at [148, 8] on div "Foundations" at bounding box center [154, 10] width 24 height 6
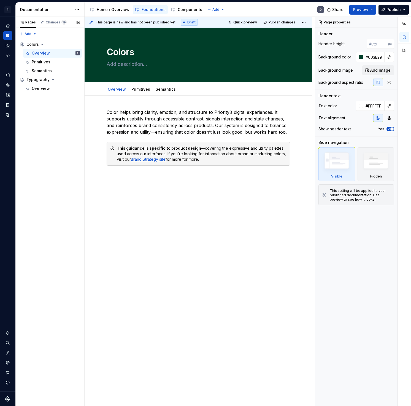
click at [38, 111] on div "Pages Changes 19 Add Accessibility guide for tree Page tree. Navigate the tree …" at bounding box center [49, 211] width 69 height 389
click at [53, 131] on div "Pages Changes 19 Add Accessibility guide for tree Page tree. Navigate the tree …" at bounding box center [49, 211] width 69 height 389
click at [69, 135] on div "Pages Changes 19 Add Accessibility guide for tree Page tree. Navigate the tree …" at bounding box center [49, 211] width 69 height 389
click at [35, 42] on div "Colors" at bounding box center [32, 45] width 12 height 6
click at [41, 63] on div "Primitives" at bounding box center [41, 62] width 19 height 6
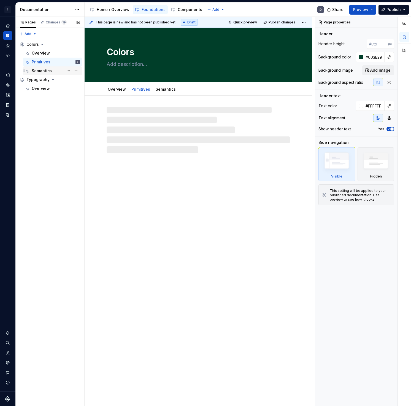
click at [42, 68] on div "Semantics" at bounding box center [42, 71] width 20 height 6
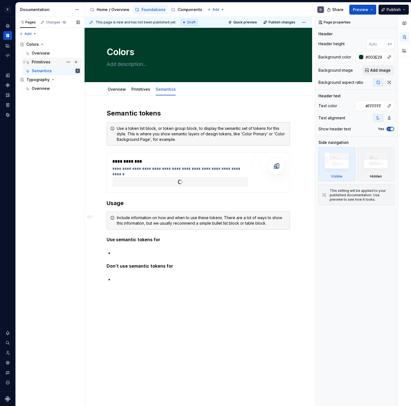
click at [43, 62] on div "Primitives" at bounding box center [41, 62] width 19 height 6
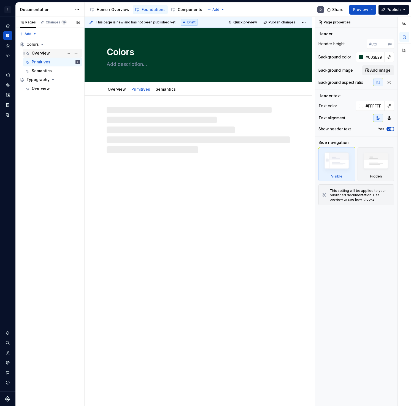
click at [44, 55] on div "Overview" at bounding box center [41, 53] width 18 height 6
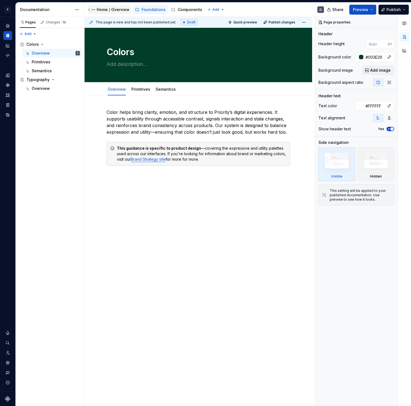
click at [112, 10] on div "Home / Overview" at bounding box center [113, 10] width 33 height 6
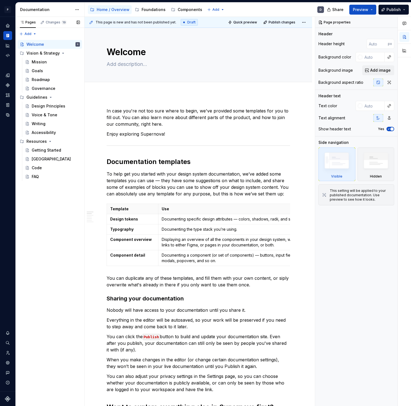
click at [39, 244] on div "Pages Changes 19 Add Accessibility guide for tree Page tree. Navigate the tree …" at bounding box center [49, 211] width 69 height 389
click at [214, 8] on html "P P1 D Design system data Documentation Accessibility guide for tree Page tree.…" at bounding box center [205, 203] width 411 height 406
click at [151, 75] on html "P P1 D Design system data Documentation Accessibility guide for tree Page tree.…" at bounding box center [205, 203] width 411 height 406
click at [146, 10] on div "Foundations" at bounding box center [154, 10] width 24 height 6
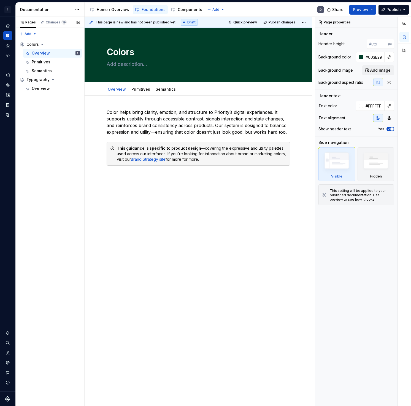
click at [47, 112] on div "Pages Changes 19 Add Accessibility guide for tree Page tree. Navigate the tree …" at bounding box center [49, 211] width 69 height 389
click at [36, 34] on div "Pages Changes 19 Add Accessibility guide for tree Page tree. Navigate the tree …" at bounding box center [49, 211] width 69 height 389
click at [37, 46] on div "New page" at bounding box center [46, 45] width 36 height 6
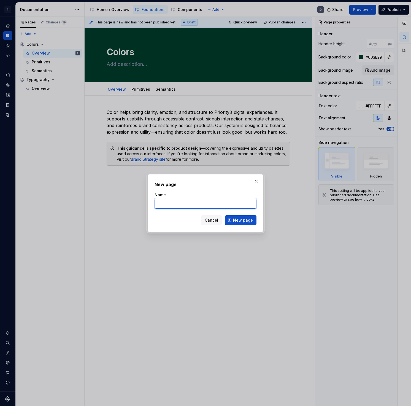
click at [236, 206] on input "Name" at bounding box center [205, 203] width 102 height 10
click at [246, 217] on span "New page" at bounding box center [243, 220] width 20 height 6
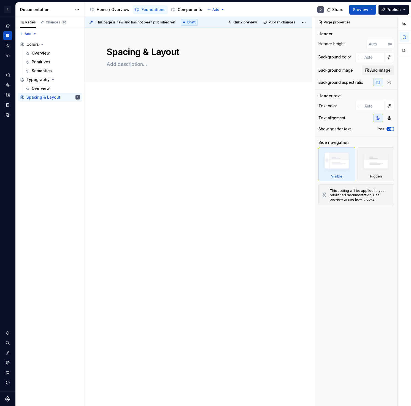
click at [130, 119] on div at bounding box center [198, 117] width 183 height 21
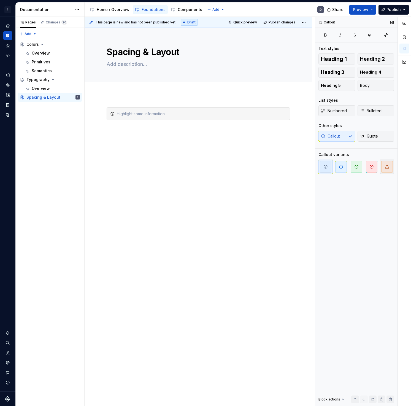
click at [389, 169] on span "button" at bounding box center [387, 167] width 12 height 12
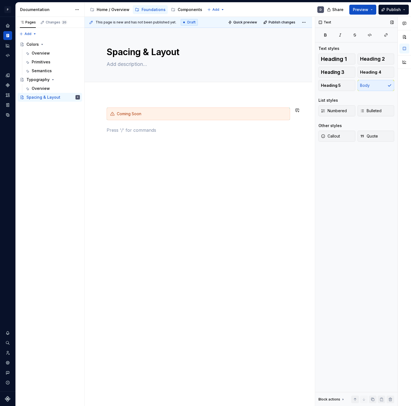
click at [133, 183] on div "Coming Soon" at bounding box center [198, 177] width 227 height 167
click at [67, 96] on button "Page tree" at bounding box center [68, 97] width 8 height 8
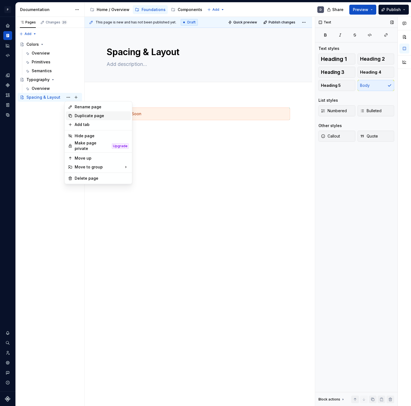
click at [93, 118] on div "Duplicate page" at bounding box center [102, 116] width 54 height 6
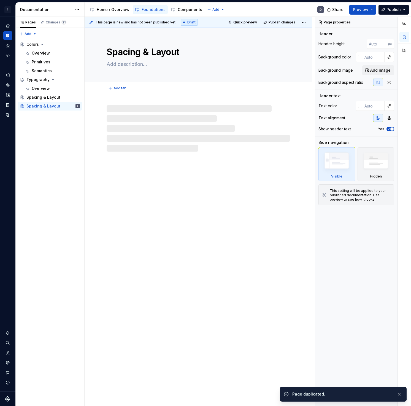
click at [125, 57] on textarea "Spacing & Layout" at bounding box center [196, 51] width 183 height 13
click at [129, 52] on textarea "Spacing & Layout" at bounding box center [196, 51] width 183 height 13
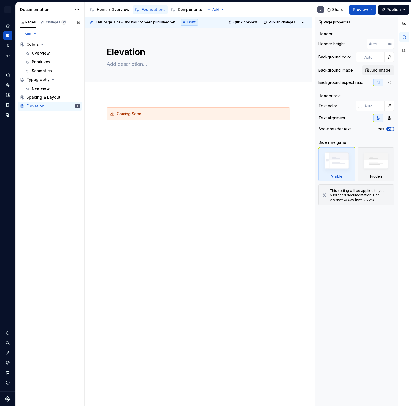
click at [60, 161] on div "Pages Changes 21 Add Accessibility guide for tree Page tree. Navigate the tree …" at bounding box center [49, 211] width 69 height 389
click at [67, 105] on button "Page tree" at bounding box center [68, 106] width 8 height 8
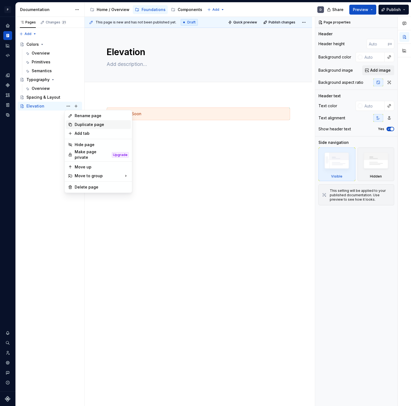
click at [86, 123] on div "Duplicate page" at bounding box center [102, 125] width 54 height 6
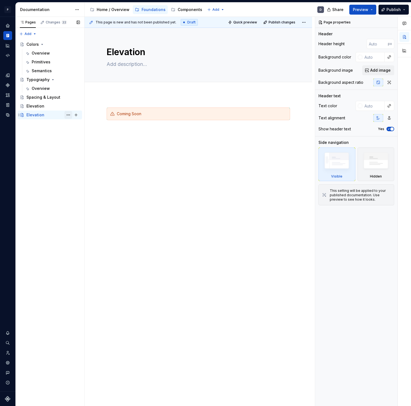
click at [66, 114] on button "Page tree" at bounding box center [68, 115] width 8 height 8
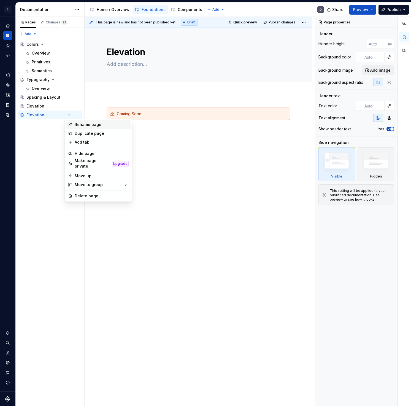
click at [85, 127] on div "Rename page" at bounding box center [98, 124] width 65 height 9
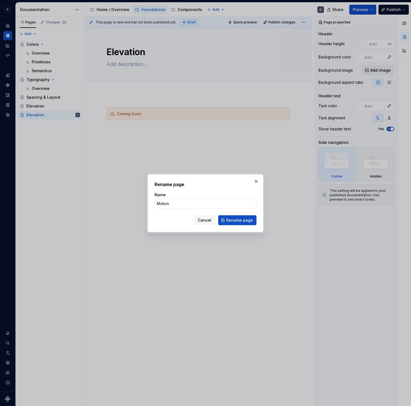
click button "Rename page" at bounding box center [237, 220] width 38 height 10
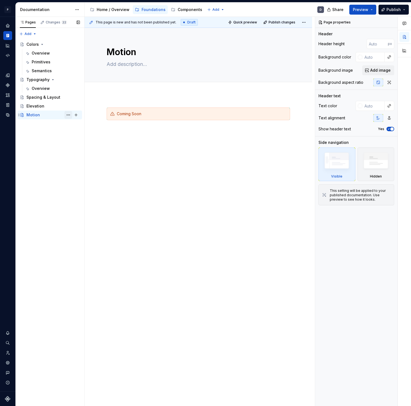
click at [66, 114] on button "Page tree" at bounding box center [68, 115] width 8 height 8
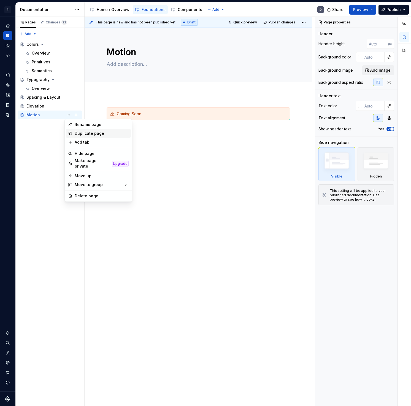
click at [87, 134] on div "Duplicate page" at bounding box center [102, 133] width 54 height 6
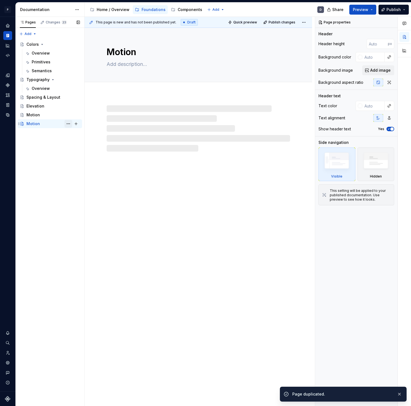
click at [69, 124] on button "Page tree" at bounding box center [68, 124] width 8 height 8
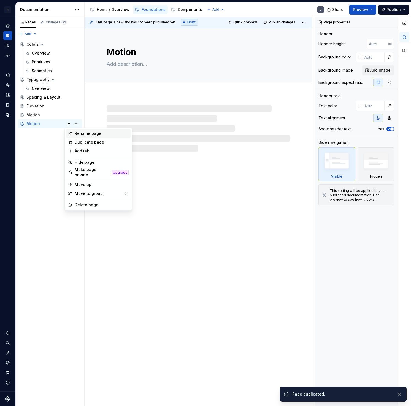
click at [79, 132] on div "Rename page" at bounding box center [102, 133] width 54 height 6
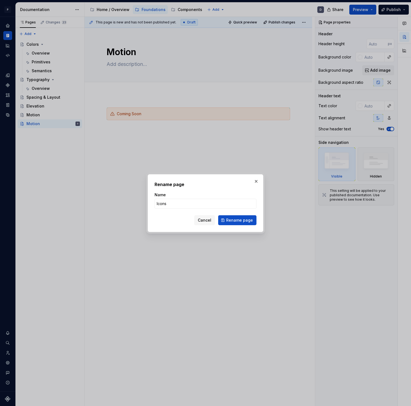
click button "Rename page" at bounding box center [237, 220] width 38 height 10
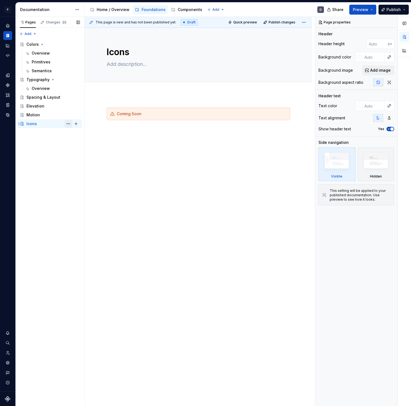
click at [67, 122] on button "Page tree" at bounding box center [68, 124] width 8 height 8
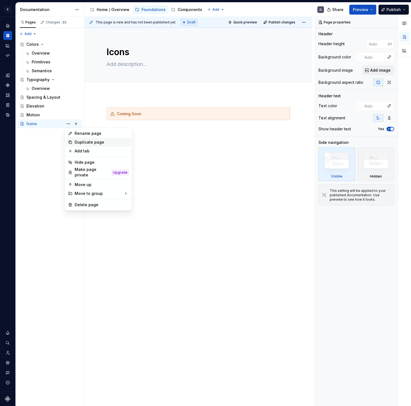
click at [80, 142] on div "Duplicate page" at bounding box center [102, 142] width 54 height 6
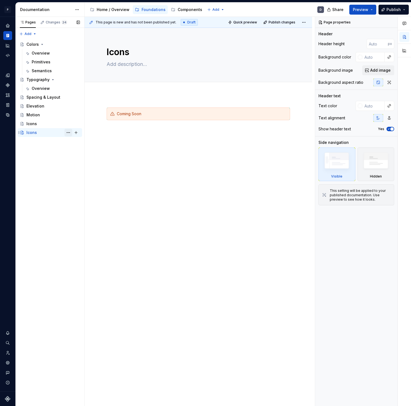
click at [67, 132] on button "Page tree" at bounding box center [68, 133] width 8 height 8
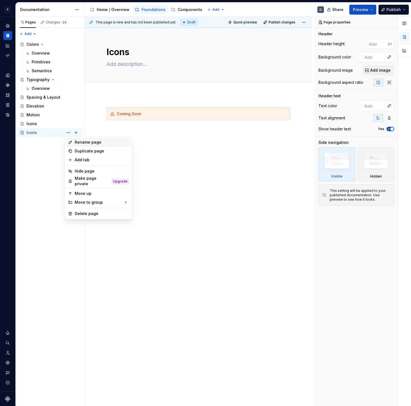
click at [90, 143] on div "Rename page" at bounding box center [102, 142] width 54 height 6
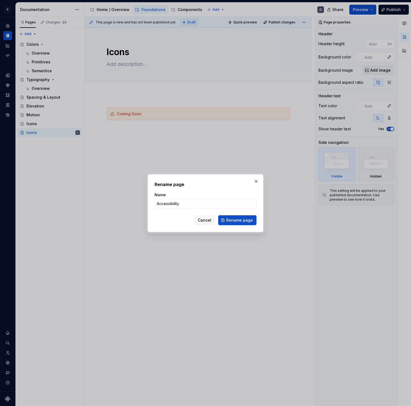
click button "Rename page" at bounding box center [237, 220] width 38 height 10
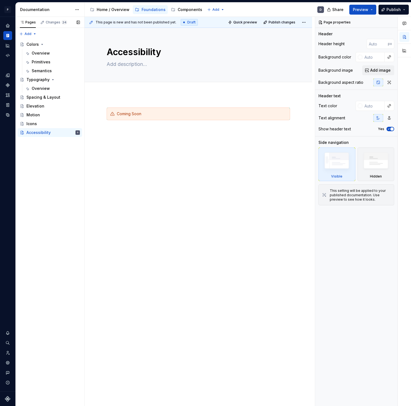
click at [59, 174] on div "Pages Changes 24 Add Accessibility guide for tree Page tree. Navigate the tree …" at bounding box center [49, 211] width 69 height 389
click at [50, 167] on div "Pages Changes 24 Add Accessibility guide for tree Page tree. Navigate the tree …" at bounding box center [49, 211] width 69 height 389
click at [186, 9] on div "Components" at bounding box center [190, 10] width 25 height 6
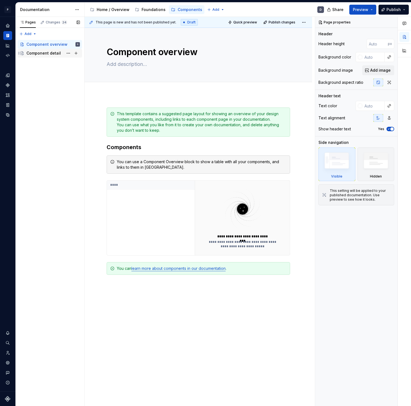
click at [50, 51] on div "Component detail" at bounding box center [43, 53] width 34 height 6
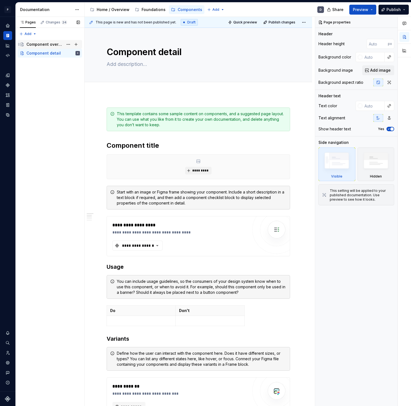
click at [52, 45] on div "Component overview" at bounding box center [44, 45] width 37 height 6
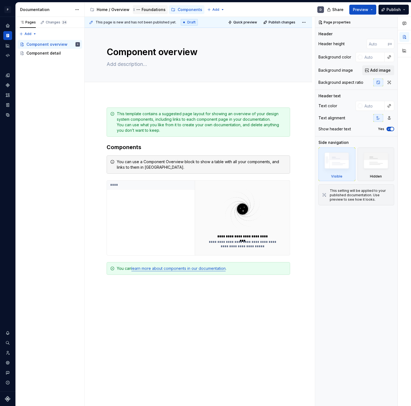
click at [152, 7] on div "Foundations" at bounding box center [154, 10] width 24 height 6
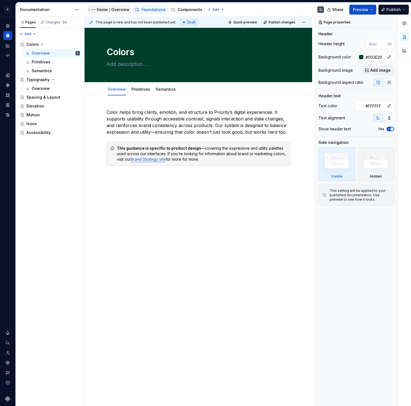
click at [110, 11] on div "Home / Overview" at bounding box center [113, 10] width 33 height 6
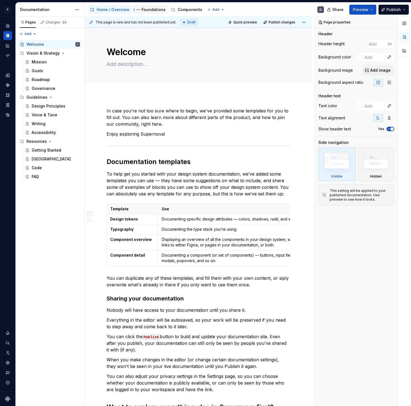
click at [146, 12] on div "Foundations" at bounding box center [150, 9] width 31 height 7
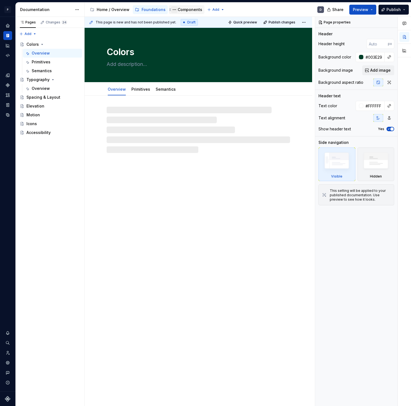
click at [174, 10] on button "Page tree" at bounding box center [174, 9] width 7 height 7
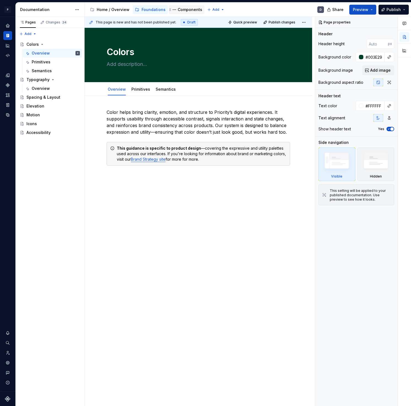
click at [181, 10] on html "P P1 D Design system data Documentation Accessibility guide for tree Page tree.…" at bounding box center [205, 203] width 411 height 406
click at [182, 9] on div "Components" at bounding box center [190, 10] width 25 height 6
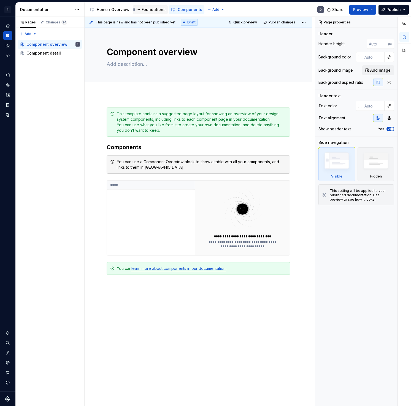
click at [146, 7] on div "Foundations" at bounding box center [154, 10] width 24 height 6
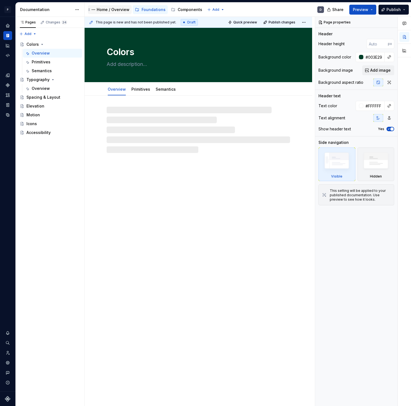
click at [119, 9] on div "Home / Overview" at bounding box center [113, 10] width 33 height 6
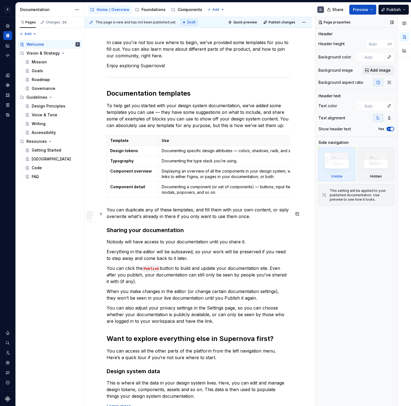
scroll to position [12, 0]
